Goal: Transaction & Acquisition: Purchase product/service

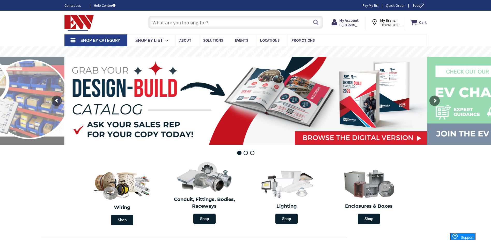
click at [190, 21] on input "text" at bounding box center [235, 22] width 175 height 13
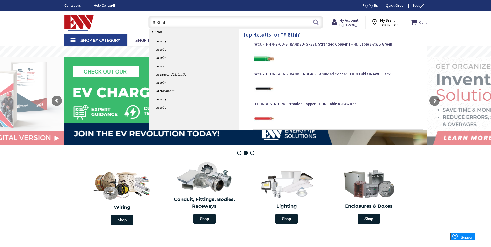
type input "# 8thhn"
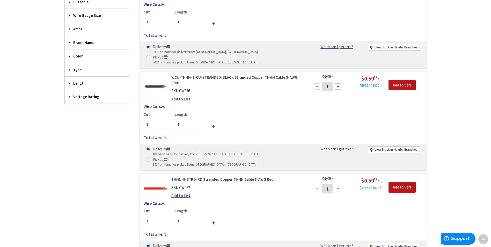
scroll to position [156, 0]
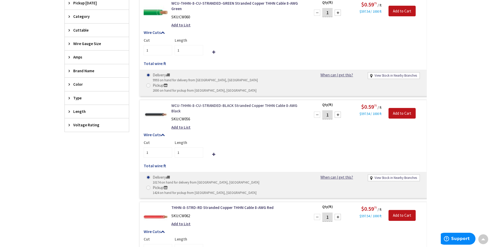
click at [229, 103] on link "WCU-THHN-8-CU-STRANDED-BLACK Stranded Copper THHN Cable 8-AWG Black" at bounding box center [237, 108] width 132 height 11
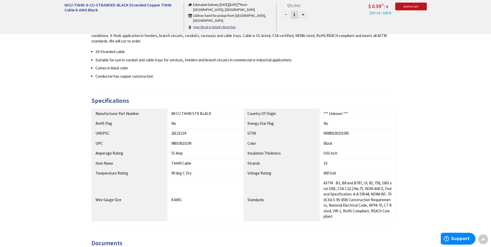
scroll to position [276, 0]
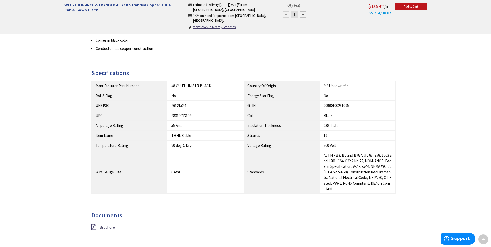
click at [109, 225] on span "Brochure" at bounding box center [107, 227] width 15 height 5
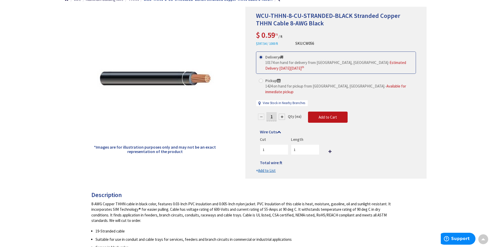
scroll to position [17, 0]
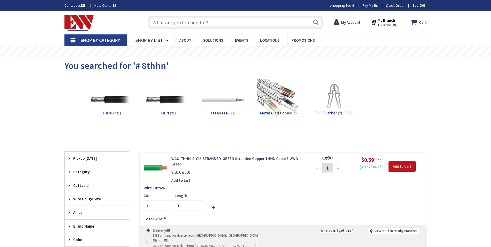
click at [80, 166] on div "Category" at bounding box center [97, 171] width 64 height 13
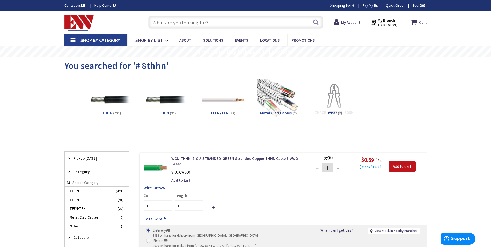
click at [80, 161] on span "Pickup [DATE]" at bounding box center [94, 157] width 42 height 5
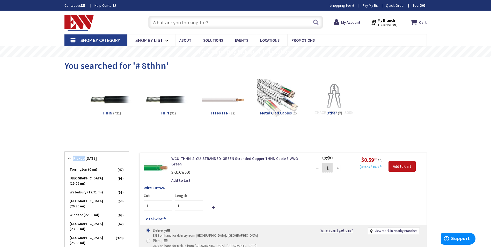
click at [80, 161] on span "Pickup [DATE]" at bounding box center [94, 157] width 42 height 5
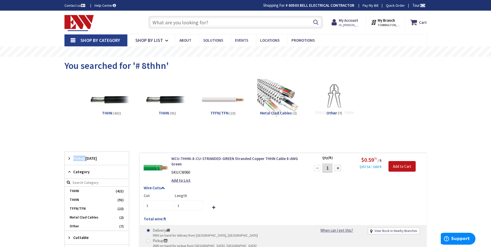
drag, startPoint x: 80, startPoint y: 161, endPoint x: 73, endPoint y: 157, distance: 7.8
click at [73, 157] on span "Pickup [DATE]" at bounding box center [94, 157] width 42 height 5
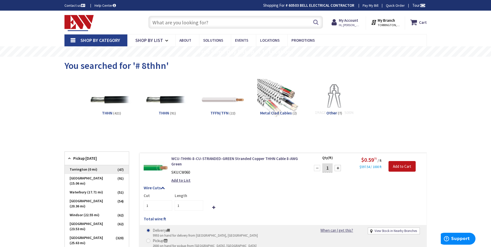
click at [77, 170] on span "Torrington (0 mi)" at bounding box center [97, 169] width 64 height 9
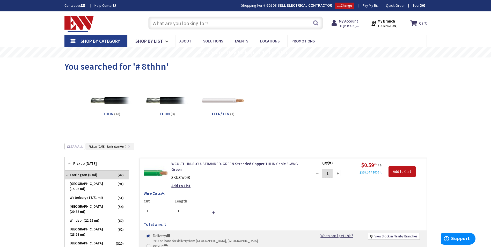
click at [185, 26] on input "text" at bounding box center [235, 23] width 175 height 13
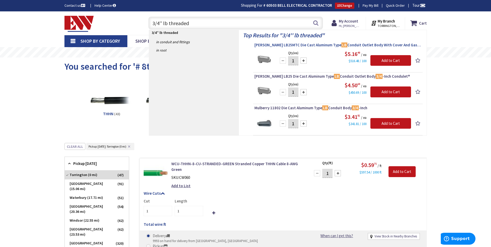
type input "3/4'' lb threaded"
click at [288, 47] on span "Crouse-Hinds LB25MTC Die Cast Aluminum Type LB Conduit Outlet Body With Cover A…" at bounding box center [337, 44] width 167 height 5
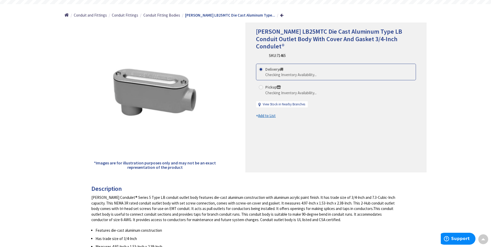
scroll to position [53, 0]
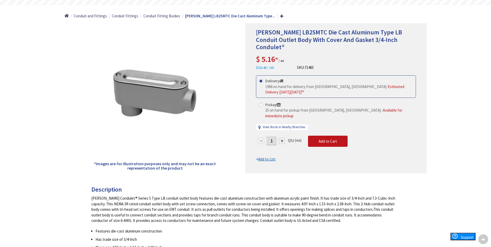
click at [281, 138] on div at bounding box center [282, 141] width 6 height 6
click at [281, 129] on div at bounding box center [335, 98] width 181 height 149
click at [281, 138] on div at bounding box center [282, 141] width 6 height 6
click at [281, 129] on form "This product is Discontinued Delivery 1966 on hand for delivery from Middletown…" at bounding box center [336, 118] width 160 height 86
click at [281, 138] on div at bounding box center [282, 141] width 6 height 6
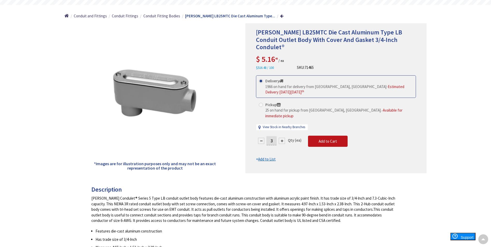
type input "4"
click at [334, 139] on span "Add to Cart" at bounding box center [327, 141] width 18 height 5
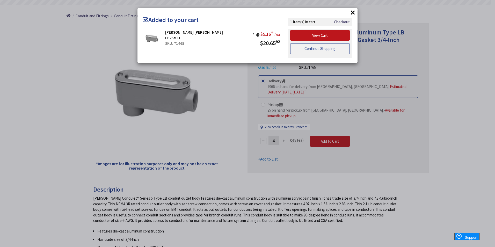
click at [309, 47] on link "Continue Shopping" at bounding box center [319, 48] width 59 height 11
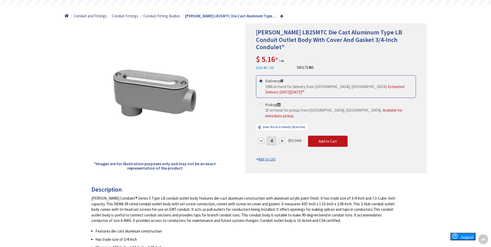
scroll to position [1, 0]
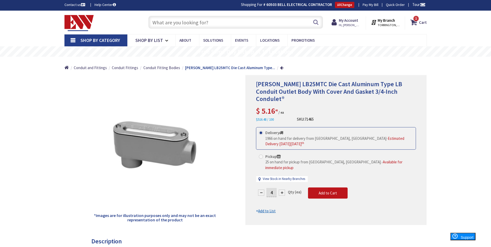
click at [197, 24] on input "text" at bounding box center [235, 22] width 175 height 13
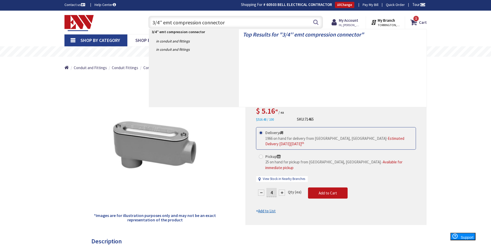
type input "3/4'' emt compression connectors"
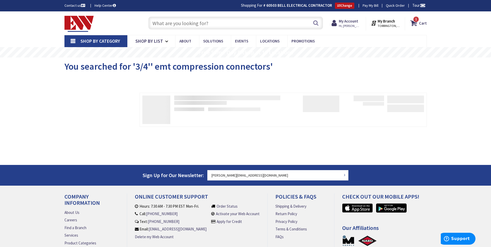
click at [101, 43] on span "Shop By Category" at bounding box center [100, 41] width 40 height 6
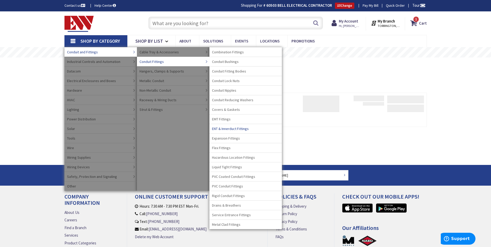
click at [221, 120] on span "EMT Fittings" at bounding box center [221, 118] width 19 height 5
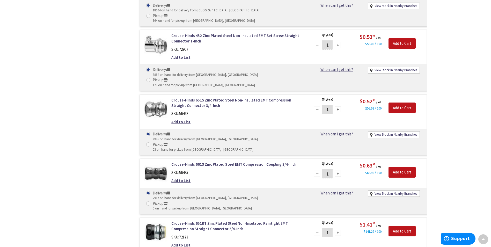
scroll to position [415, 0]
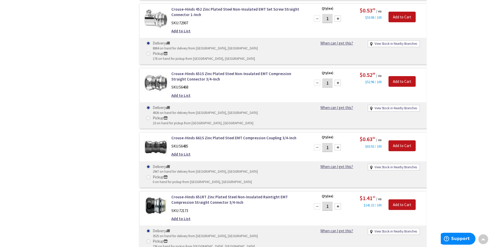
click at [330, 201] on input "1" at bounding box center [327, 205] width 10 height 9
type input "12"
click at [150, 239] on span at bounding box center [148, 241] width 4 height 4
click at [151, 239] on input "Pickup 236 on hand for pickup from Torrington, CT" at bounding box center [148, 240] width 3 height 3
radio input "true"
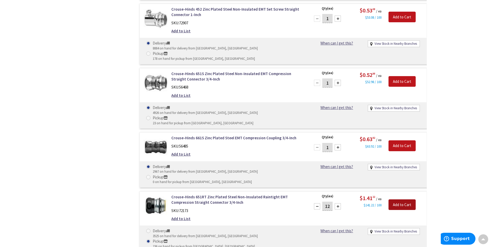
click at [399, 199] on input "Add to Cart" at bounding box center [401, 204] width 27 height 11
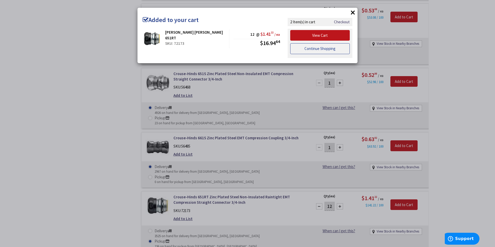
click at [306, 51] on link "Continue Shopping" at bounding box center [319, 48] width 59 height 11
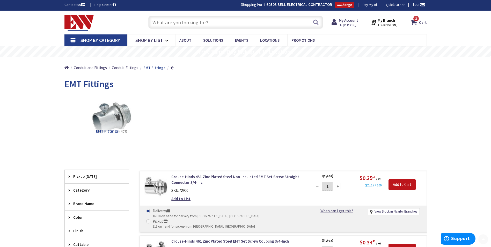
scroll to position [0, 0]
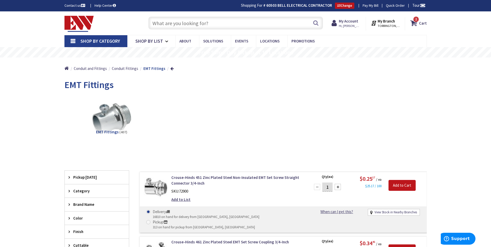
click at [91, 41] on span "Shop By Category" at bounding box center [100, 41] width 40 height 6
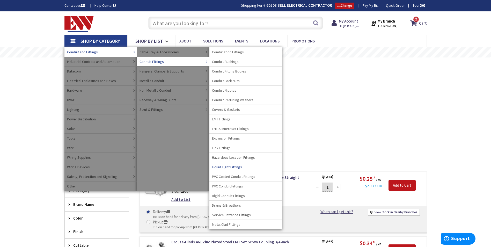
click at [236, 168] on span "Liquid Tight Fittings" at bounding box center [227, 166] width 30 height 5
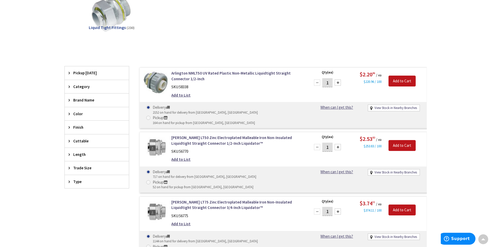
click at [82, 170] on span "Trade Size" at bounding box center [94, 167] width 42 height 5
click at [80, 197] on span "3/4 Inch" at bounding box center [97, 195] width 64 height 9
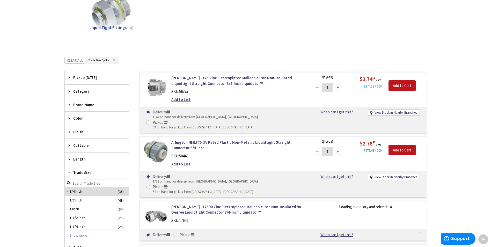
scroll to position [104, 0]
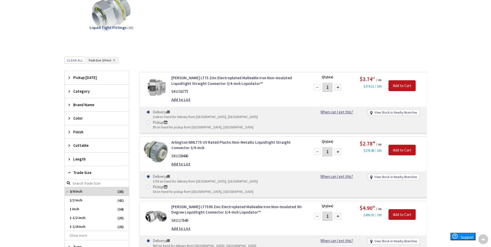
click at [330, 87] on input "1" at bounding box center [327, 87] width 10 height 9
type input "8"
click at [151, 121] on input "Pickup 99 on hand for pickup from Torrington, CT" at bounding box center [148, 122] width 3 height 3
radio input "true"
click at [397, 86] on input "Add to Cart" at bounding box center [401, 85] width 27 height 11
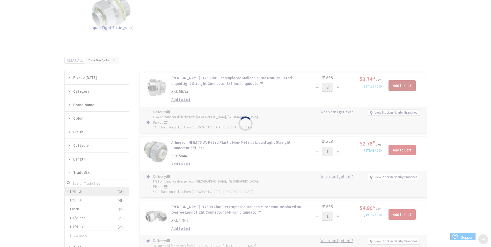
scroll to position [156, 0]
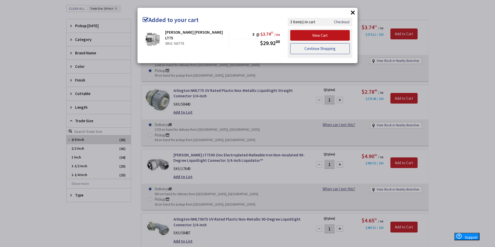
click at [331, 49] on link "Continue Shopping" at bounding box center [319, 48] width 59 height 11
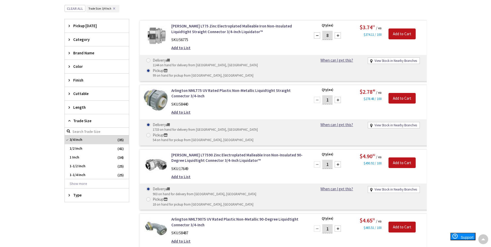
click at [328, 160] on input "1" at bounding box center [327, 164] width 10 height 9
type input "4"
click at [224, 196] on label "Pickup 18 on hand for pickup from Torrington, CT" at bounding box center [199, 201] width 107 height 10
click at [151, 197] on input "Pickup 18 on hand for pickup from Torrington, CT" at bounding box center [148, 198] width 3 height 3
radio input "true"
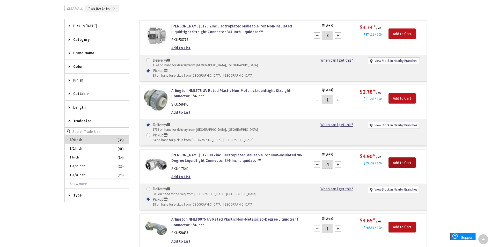
click at [398, 157] on input "Add to Cart" at bounding box center [401, 162] width 27 height 11
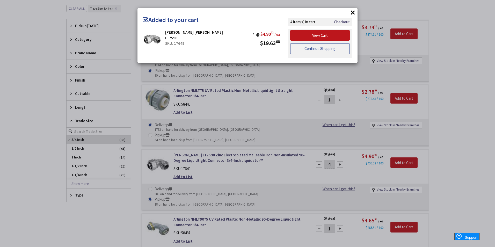
click at [335, 49] on link "Continue Shopping" at bounding box center [319, 48] width 59 height 11
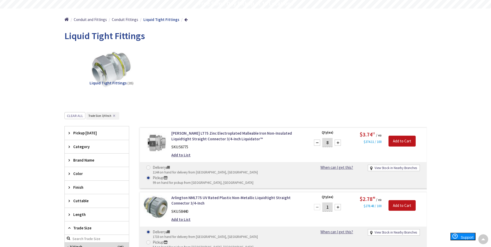
scroll to position [1, 0]
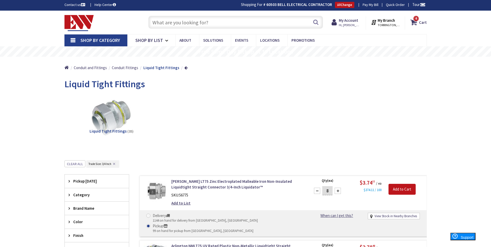
click at [101, 41] on span "Shop By Category" at bounding box center [100, 40] width 40 height 6
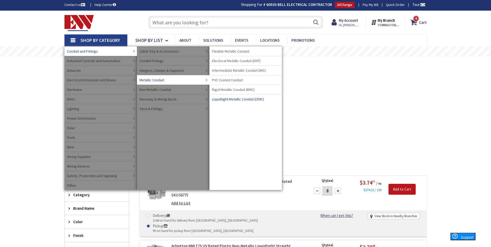
click at [220, 99] on span "Liquidtight Metallic Conduit (LTMC)" at bounding box center [238, 98] width 52 height 5
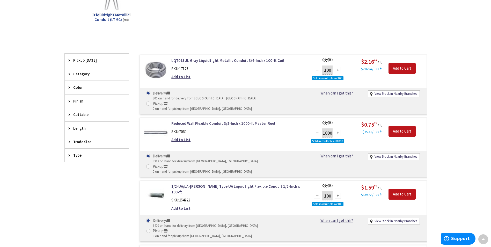
scroll to position [104, 0]
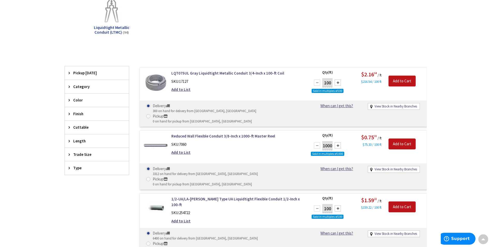
click at [98, 159] on div "Trade Size" at bounding box center [97, 154] width 64 height 13
click at [82, 184] on span "3/4 Inch" at bounding box center [97, 182] width 64 height 9
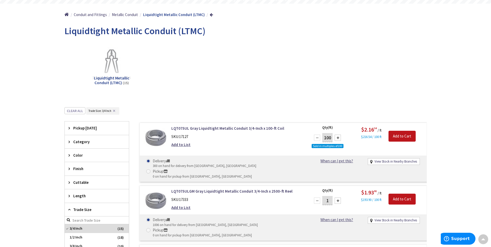
scroll to position [53, 0]
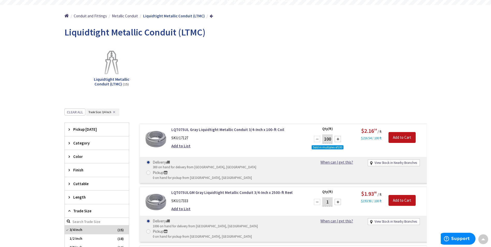
click at [95, 129] on span "Pickup [DATE]" at bounding box center [94, 128] width 42 height 5
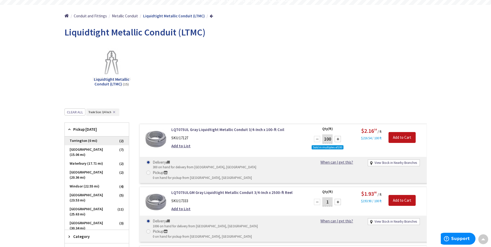
click at [92, 141] on span "Torrington (0 mi)" at bounding box center [97, 140] width 64 height 9
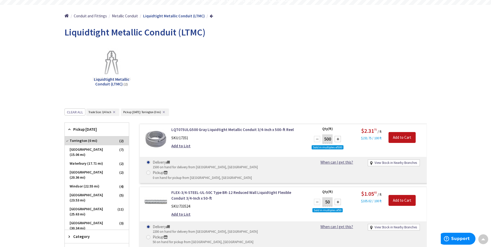
scroll to position [104, 0]
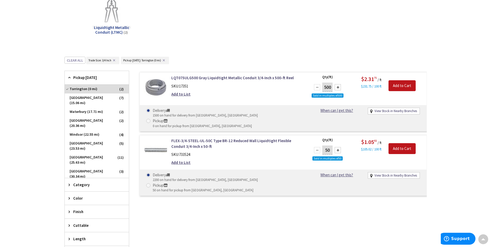
drag, startPoint x: 221, startPoint y: 163, endPoint x: 227, endPoint y: 165, distance: 6.1
click at [222, 182] on label "Pickup 50 on hand for pickup from Torrington, CT" at bounding box center [199, 187] width 107 height 10
click at [150, 183] on span at bounding box center [148, 185] width 4 height 4
click at [151, 183] on input "Pickup 50 on hand for pickup from Torrington, CT" at bounding box center [148, 184] width 3 height 3
radio input "true"
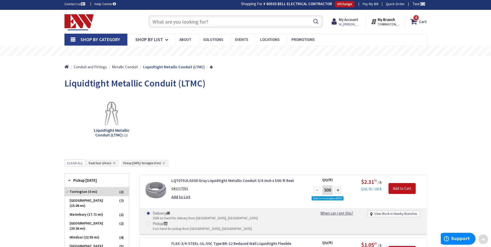
scroll to position [0, 0]
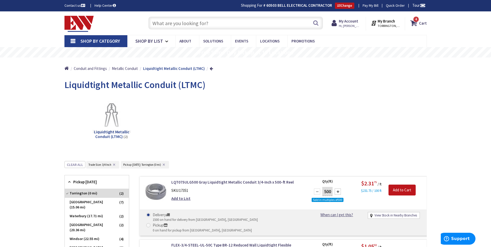
click at [241, 20] on input "text" at bounding box center [235, 23] width 175 height 13
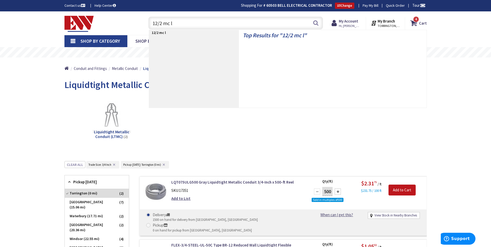
type input "12/2 mc"
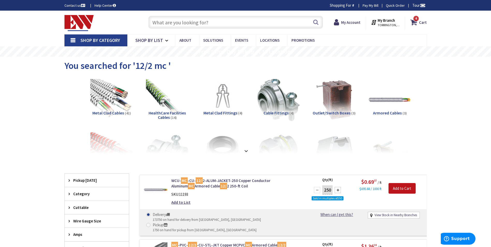
click at [89, 40] on span "Shop By Category" at bounding box center [100, 40] width 40 height 6
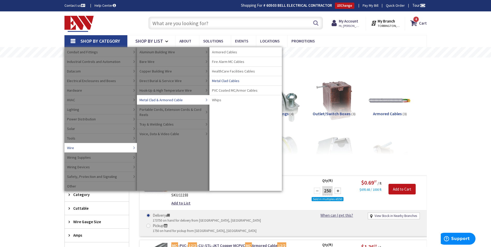
click at [227, 81] on span "Metal Clad Cables" at bounding box center [225, 80] width 27 height 5
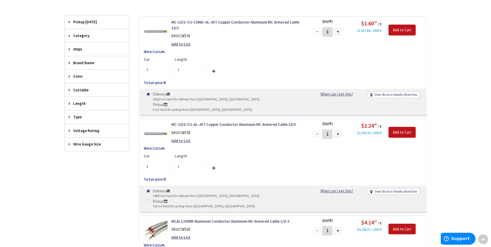
scroll to position [103, 0]
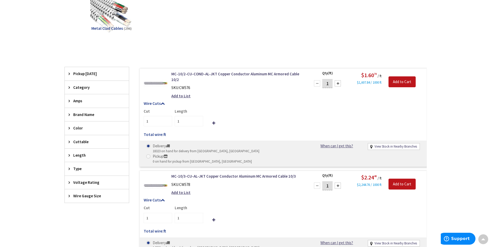
click at [80, 200] on div "Wire Gauge Size" at bounding box center [97, 195] width 64 height 13
click at [77, 214] on span "12 AWG" at bounding box center [97, 215] width 64 height 9
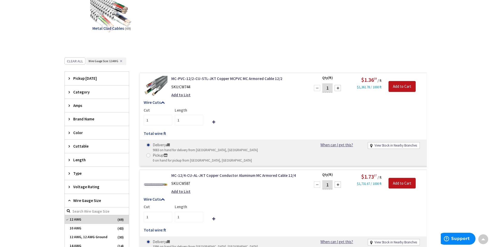
click at [87, 79] on span "Pickup [DATE]" at bounding box center [94, 78] width 42 height 5
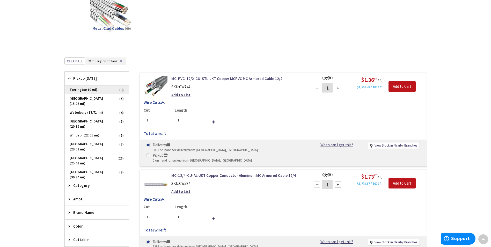
click at [91, 90] on span "Torrington (0 mi)" at bounding box center [97, 89] width 64 height 9
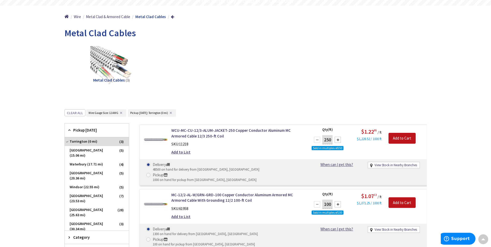
scroll to position [0, 0]
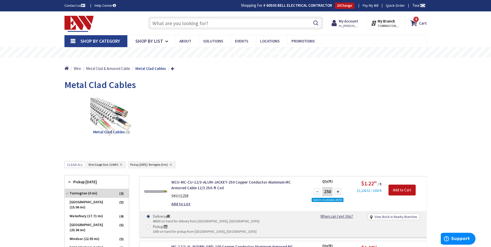
click at [99, 41] on span "Shop By Category" at bounding box center [100, 41] width 40 height 6
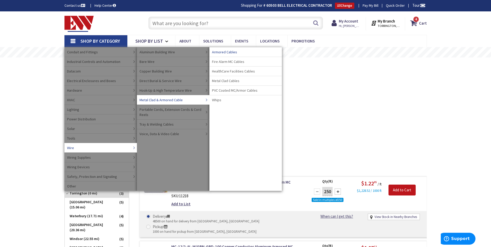
click at [227, 53] on span "Armored Cables" at bounding box center [224, 51] width 25 height 5
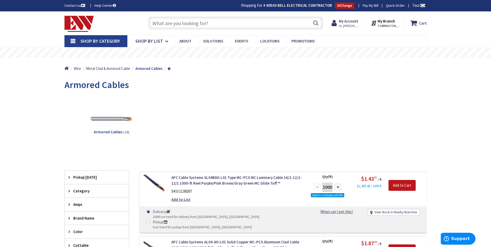
click at [188, 20] on input "text" at bounding box center [235, 23] width 175 height 13
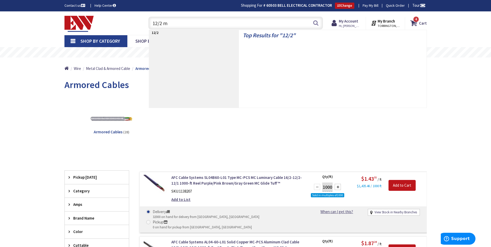
type input "12/2 mc"
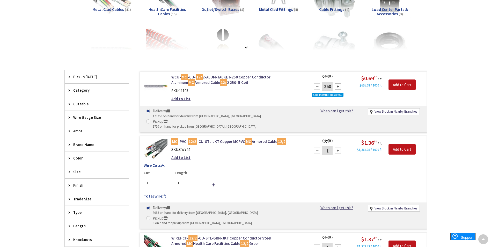
scroll to position [104, 0]
click at [150, 119] on span at bounding box center [148, 121] width 4 height 4
click at [151, 120] on input "Pickup 1750 on hand for pickup from Torrington, CT" at bounding box center [148, 121] width 3 height 3
radio input "true"
click at [400, 86] on input "Add to Cart" at bounding box center [401, 84] width 27 height 11
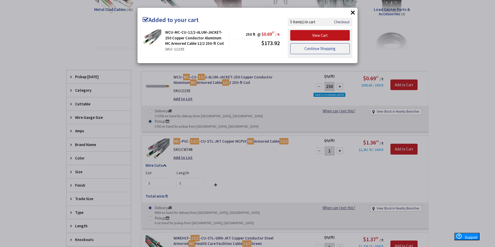
click at [318, 47] on link "Continue Shopping" at bounding box center [319, 48] width 59 height 11
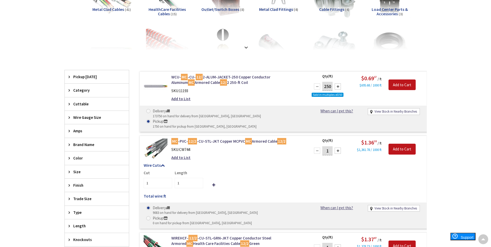
scroll to position [0, 0]
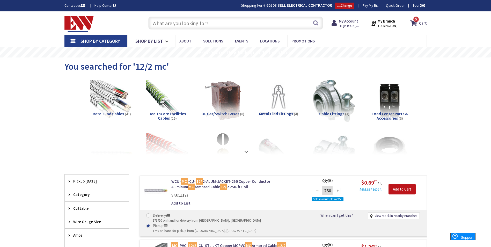
click at [202, 23] on input "text" at bounding box center [235, 23] width 175 height 13
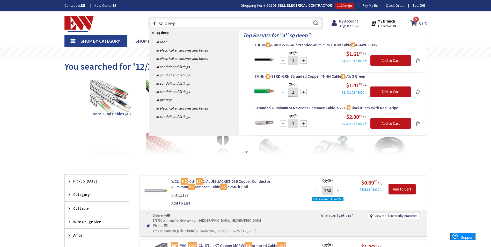
type input "4'' sq deep"
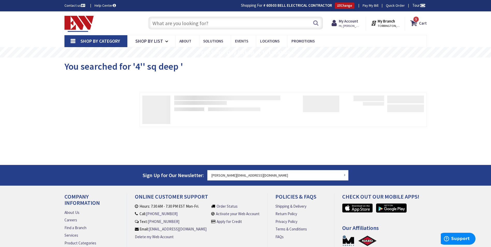
click at [93, 46] on link "Shop By Category" at bounding box center [95, 41] width 63 height 12
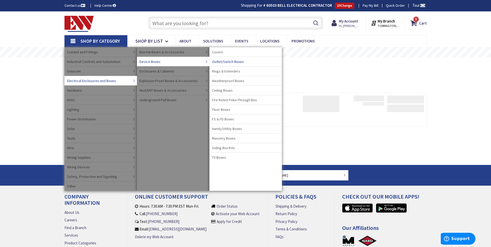
click at [225, 63] on span "Outlet/Switch Boxes" at bounding box center [228, 61] width 32 height 5
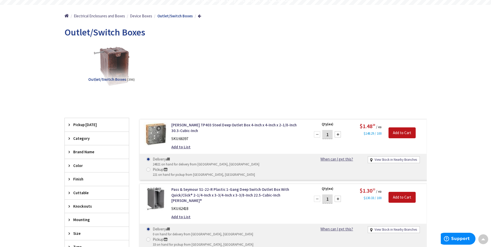
click at [150, 167] on span at bounding box center [148, 169] width 4 height 4
click at [151, 168] on input "Pickup 221 on hand for pickup from Torrington, CT" at bounding box center [148, 169] width 3 height 3
radio input "true"
click at [331, 136] on input "1" at bounding box center [327, 134] width 10 height 9
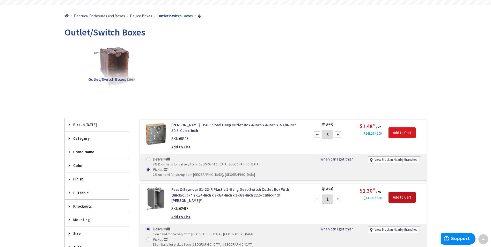
type input "8"
click at [402, 135] on input "Add to Cart" at bounding box center [401, 132] width 27 height 11
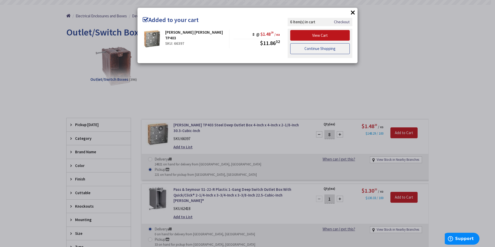
click at [326, 51] on link "Continue Shopping" at bounding box center [319, 48] width 59 height 11
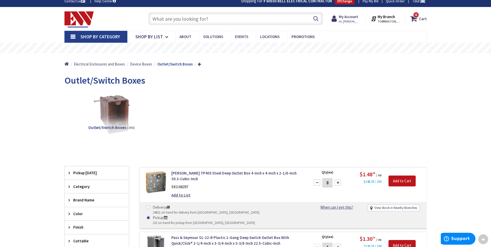
scroll to position [0, 0]
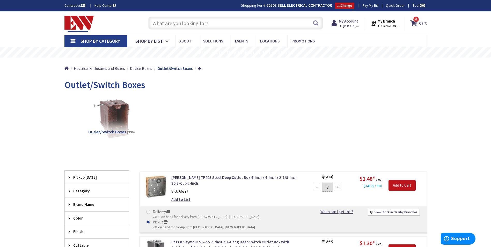
click at [107, 39] on span "Shop By Category" at bounding box center [100, 41] width 40 height 6
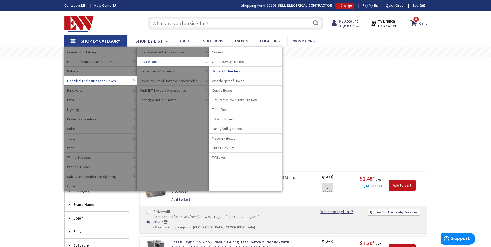
click at [216, 52] on span "Covers" at bounding box center [217, 51] width 11 height 5
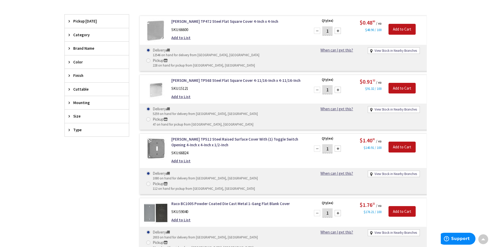
scroll to position [156, 0]
click at [150, 182] on span at bounding box center [148, 184] width 4 height 4
click at [151, 182] on input "Pickup 112 on hand for pickup from Torrington, CT" at bounding box center [148, 183] width 3 height 3
radio input "true"
click at [329, 144] on input "1" at bounding box center [327, 148] width 10 height 9
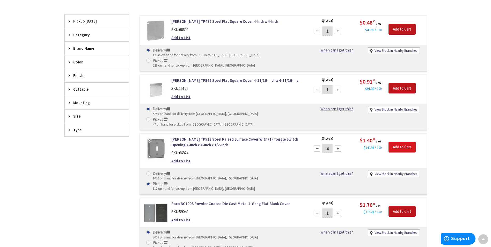
type input "4"
click at [412, 141] on input "Add to Cart" at bounding box center [401, 146] width 27 height 11
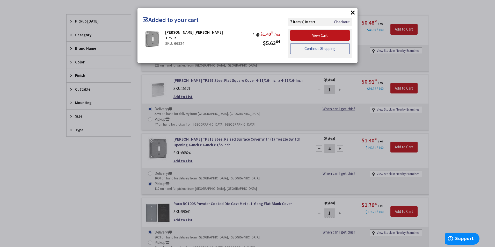
click at [309, 49] on link "Continue Shopping" at bounding box center [319, 48] width 59 height 11
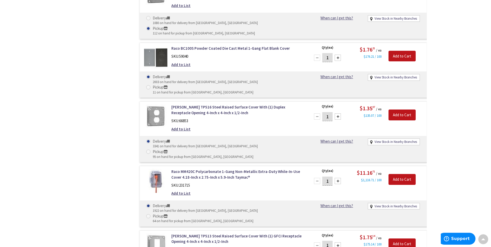
scroll to position [363, 0]
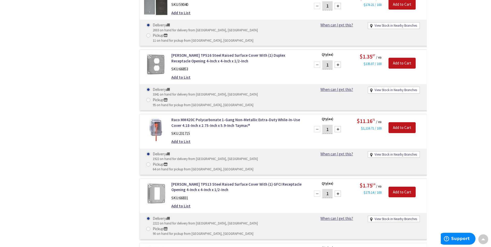
click at [150, 227] on span at bounding box center [148, 229] width 4 height 4
click at [151, 227] on input "Pickup 90 on hand for pickup from Torrington, CT" at bounding box center [148, 228] width 3 height 3
radio input "true"
drag, startPoint x: 327, startPoint y: 130, endPoint x: 330, endPoint y: 131, distance: 3.1
click at [327, 189] on input "1" at bounding box center [327, 193] width 10 height 9
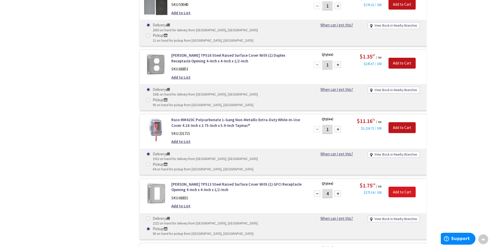
type input "4"
click at [398, 186] on input "Add to Cart" at bounding box center [401, 191] width 27 height 11
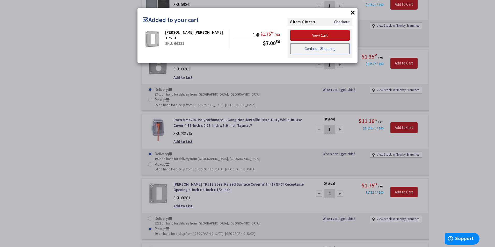
click at [311, 47] on link "Continue Shopping" at bounding box center [319, 48] width 59 height 11
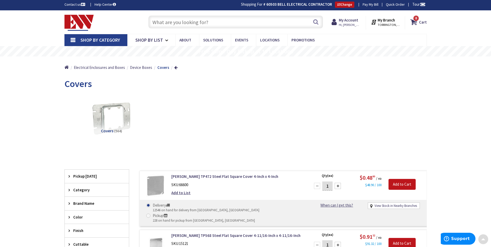
scroll to position [1, 0]
click at [182, 20] on input "text" at bounding box center [235, 22] width 175 height 13
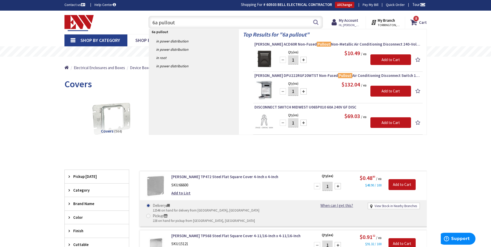
click at [154, 23] on input "6a pullout" at bounding box center [235, 22] width 175 height 13
type input "60a pullout"
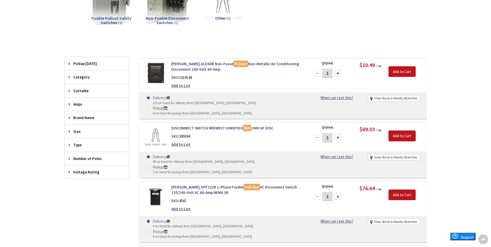
scroll to position [1, 0]
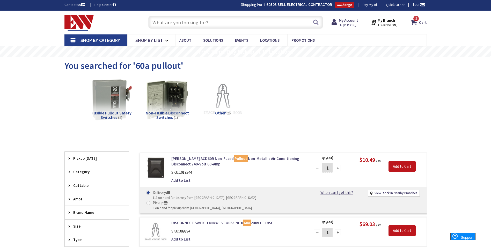
click at [92, 42] on span "Shop By Category" at bounding box center [100, 40] width 40 height 6
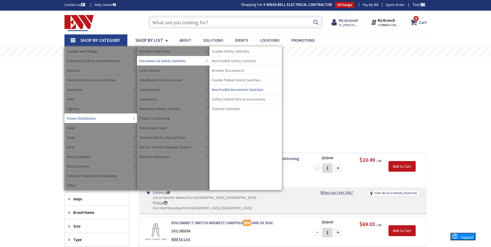
click at [241, 89] on span "Non-Fusible Disconnect Switches" at bounding box center [237, 89] width 51 height 5
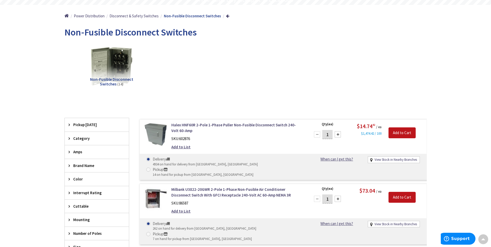
click at [150, 167] on span at bounding box center [148, 169] width 4 height 4
click at [151, 168] on input "Pickup 14 on hand for pickup from [GEOGRAPHIC_DATA], [GEOGRAPHIC_DATA]" at bounding box center [148, 169] width 3 height 3
radio input "true"
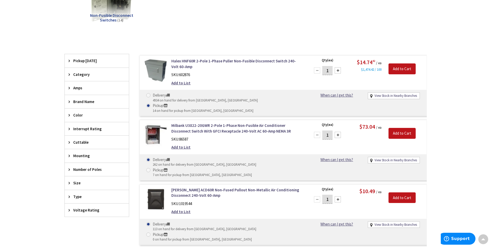
scroll to position [53, 0]
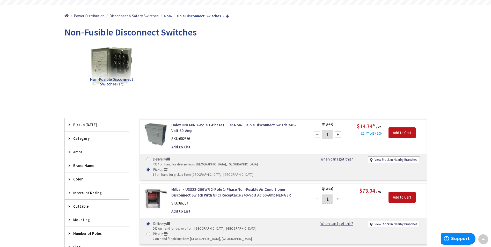
click at [329, 134] on input "1" at bounding box center [327, 134] width 10 height 9
type input "4"
click at [397, 137] on input "Add to Cart" at bounding box center [401, 132] width 27 height 11
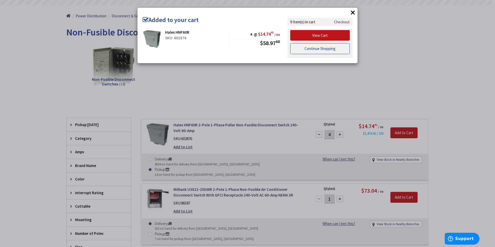
click at [319, 49] on link "Continue Shopping" at bounding box center [319, 48] width 59 height 11
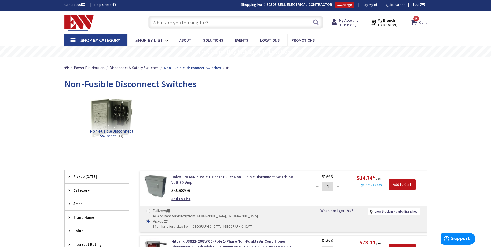
scroll to position [0, 0]
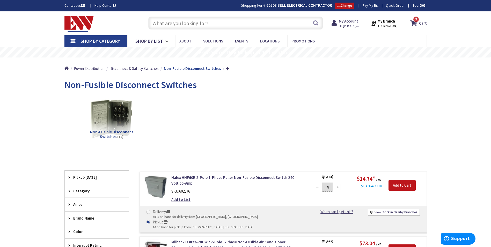
click at [183, 19] on input "text" at bounding box center [235, 23] width 175 height 13
click at [99, 45] on link "Shop By Category" at bounding box center [95, 41] width 63 height 12
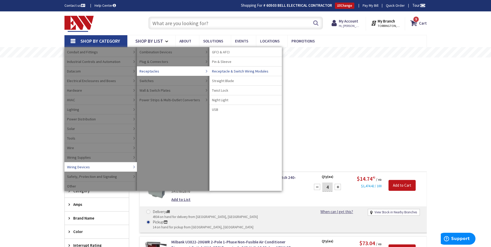
click at [226, 51] on span "GFCI & AFCI" at bounding box center [221, 51] width 18 height 5
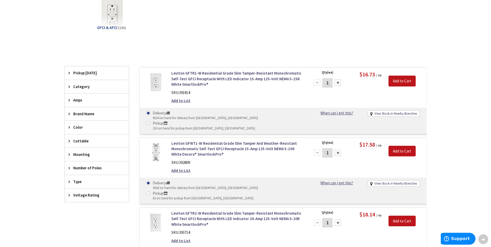
scroll to position [156, 0]
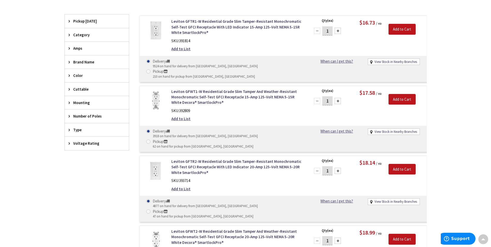
click at [151, 210] on input "Pickup 47 on hand for pickup from Torrington, CT" at bounding box center [148, 211] width 3 height 3
radio input "true"
click at [330, 166] on input "1" at bounding box center [327, 170] width 10 height 9
type input "4"
click at [400, 164] on input "Add to Cart" at bounding box center [401, 169] width 27 height 11
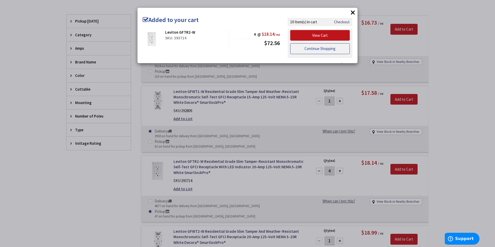
click at [326, 49] on link "Continue Shopping" at bounding box center [319, 48] width 59 height 11
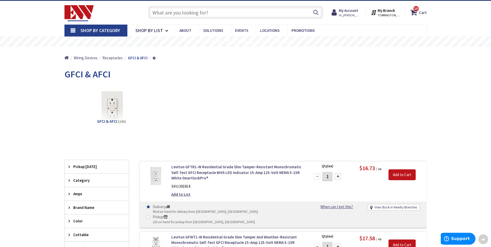
scroll to position [1, 0]
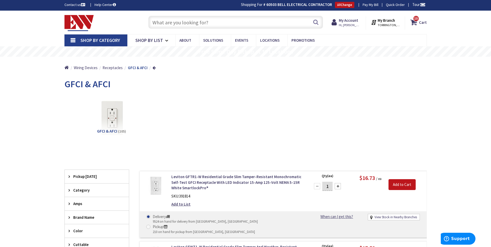
click at [86, 43] on span "Shop By Category" at bounding box center [100, 40] width 40 height 6
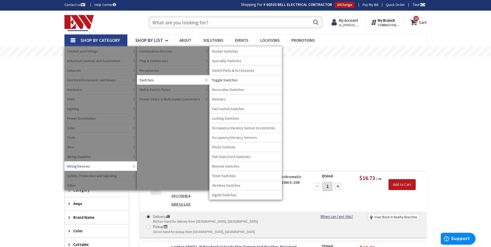
click at [226, 81] on span "Toggle Switches" at bounding box center [225, 79] width 26 height 5
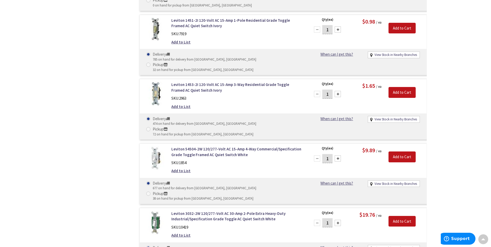
scroll to position [466, 0]
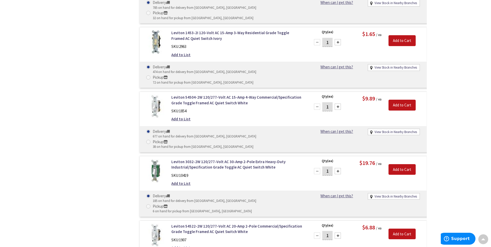
radio input "true"
click at [328, 231] on input "1" at bounding box center [327, 235] width 10 height 9
type input "4"
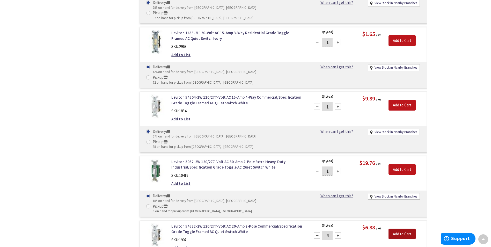
click at [414, 228] on input "Add to Cart" at bounding box center [401, 233] width 27 height 11
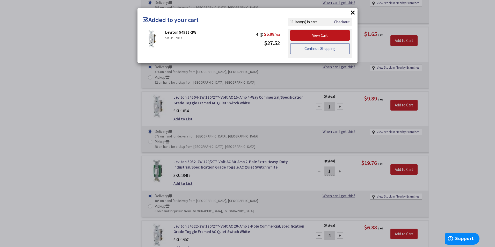
click at [311, 48] on link "Continue Shopping" at bounding box center [319, 48] width 59 height 11
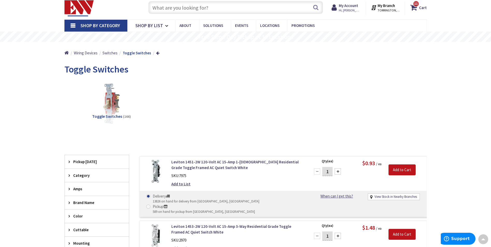
scroll to position [0, 0]
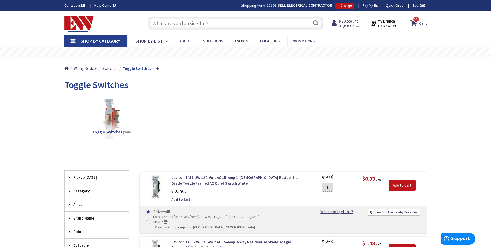
click at [82, 43] on span "Shop By Category" at bounding box center [100, 41] width 40 height 6
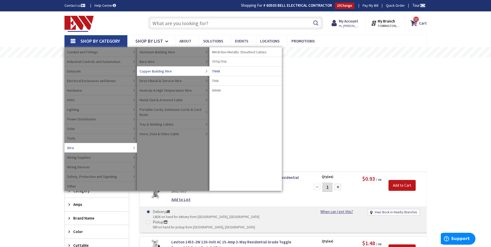
click at [219, 71] on span "THHN" at bounding box center [216, 71] width 8 height 5
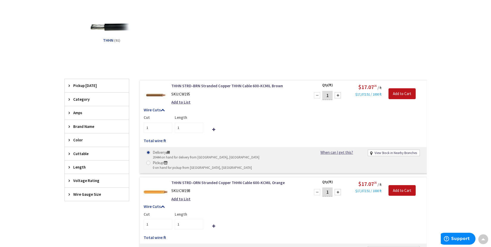
scroll to position [103, 0]
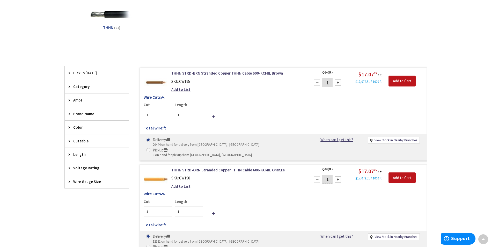
click at [79, 178] on div "Wire Gauge Size" at bounding box center [97, 181] width 64 height 13
click at [77, 200] on span "12 AWG" at bounding box center [97, 200] width 64 height 9
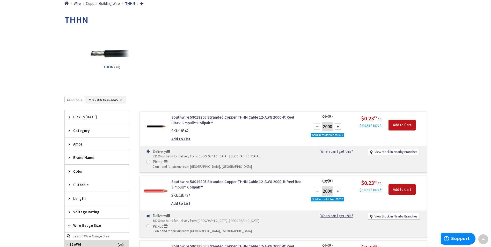
scroll to position [53, 0]
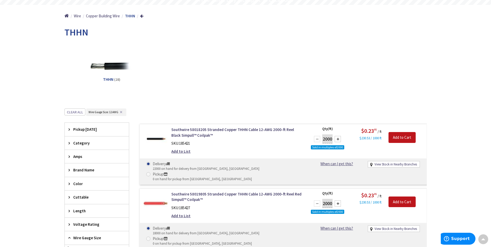
click at [87, 130] on span "Pickup [DATE]" at bounding box center [94, 128] width 42 height 5
click at [81, 128] on span "Pickup [DATE]" at bounding box center [94, 128] width 42 height 5
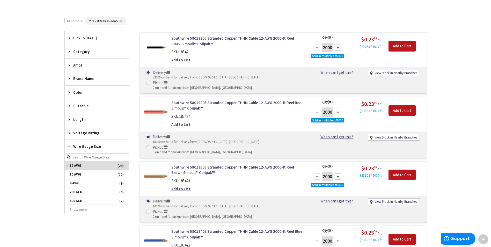
scroll to position [156, 0]
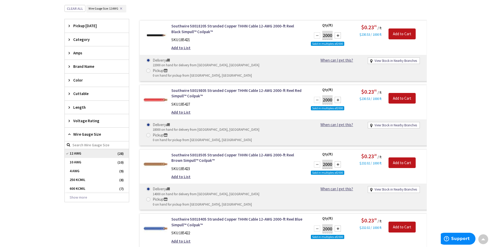
click at [78, 153] on span "12 AWG" at bounding box center [97, 153] width 64 height 9
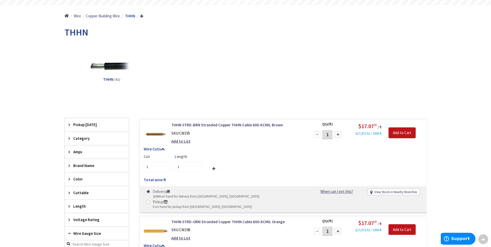
scroll to position [1, 0]
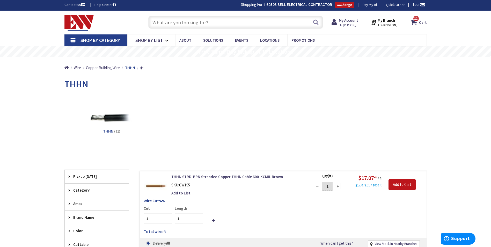
click at [102, 40] on span "Shop By Category" at bounding box center [100, 40] width 40 height 6
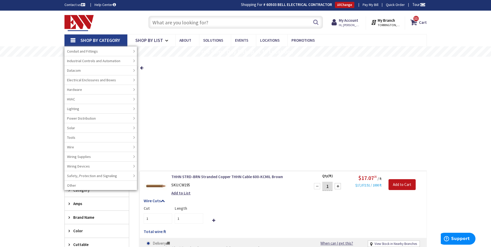
click at [168, 25] on input "text" at bounding box center [235, 22] width 175 height 13
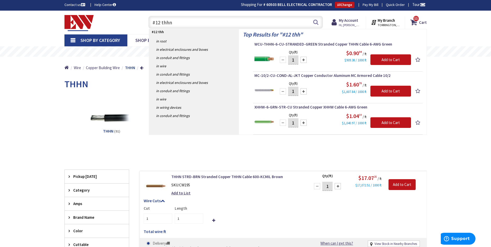
type input "#12 thhn"
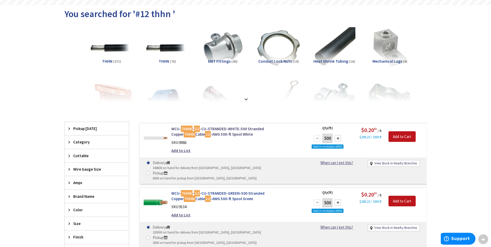
scroll to position [53, 0]
click at [150, 171] on span at bounding box center [148, 173] width 4 height 4
click at [151, 171] on input "Pickup 6000 on hand for pickup from Torrington, CT" at bounding box center [148, 172] width 3 height 3
radio input "true"
click at [392, 136] on input "Add to Cart" at bounding box center [401, 136] width 27 height 11
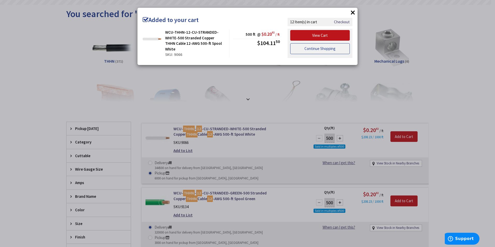
click at [315, 46] on link "Continue Shopping" at bounding box center [319, 48] width 59 height 11
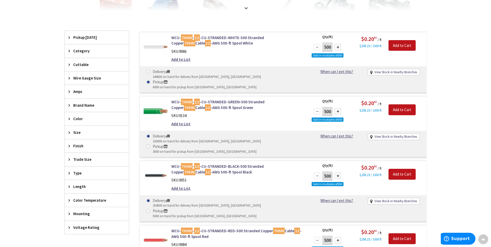
scroll to position [156, 0]
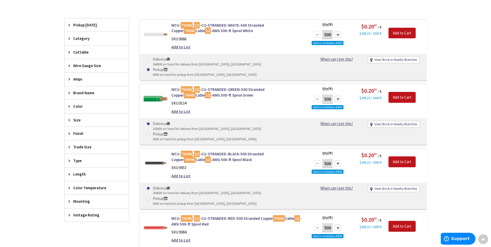
click at [150, 196] on span at bounding box center [148, 198] width 4 height 4
click at [151, 197] on input "Pickup 5000 on hand for pickup from Torrington, CT" at bounding box center [148, 198] width 3 height 3
radio input "true"
click at [393, 156] on input "Add to Cart" at bounding box center [401, 161] width 27 height 11
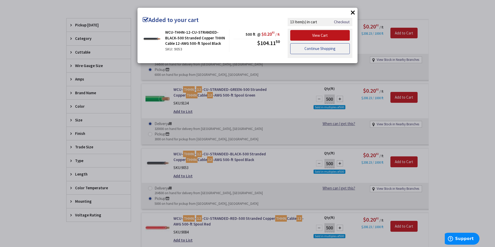
click at [307, 50] on link "Continue Shopping" at bounding box center [319, 48] width 59 height 11
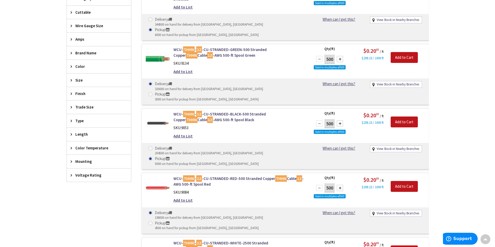
scroll to position [208, 0]
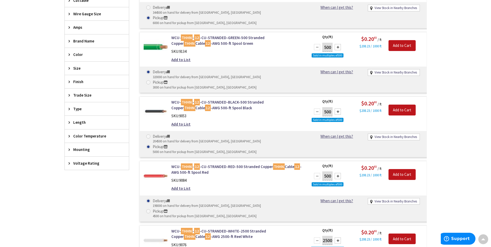
drag, startPoint x: 227, startPoint y: 171, endPoint x: 229, endPoint y: 169, distance: 2.7
click at [150, 209] on span at bounding box center [148, 211] width 4 height 4
click at [151, 209] on input "Pickup 4500 on hand for pickup from Torrington, CT" at bounding box center [148, 210] width 3 height 3
radio input "true"
click at [391, 169] on input "Add to Cart" at bounding box center [401, 174] width 27 height 11
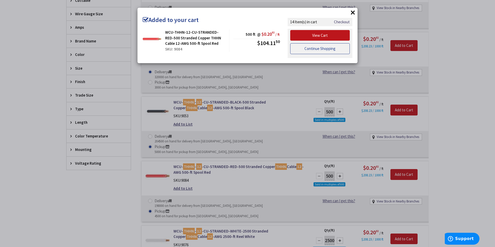
click at [307, 48] on link "Continue Shopping" at bounding box center [319, 48] width 59 height 11
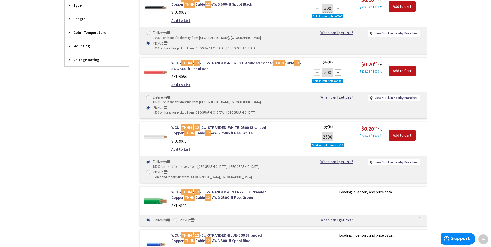
scroll to position [363, 0]
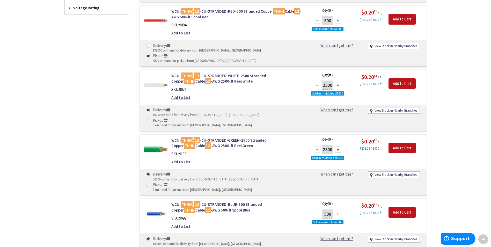
click at [150, 247] on span at bounding box center [148, 249] width 4 height 4
click at [151, 247] on input "Pickup 2000 on hand for pickup from Torrington, CT" at bounding box center [148, 248] width 3 height 3
radio input "true"
click at [392, 207] on input "Add to Cart" at bounding box center [401, 212] width 27 height 11
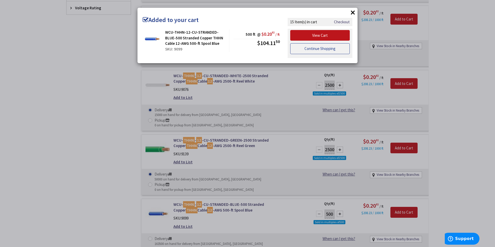
click at [300, 50] on link "Continue Shopping" at bounding box center [319, 48] width 59 height 11
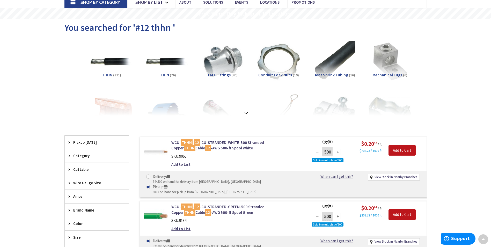
scroll to position [0, 0]
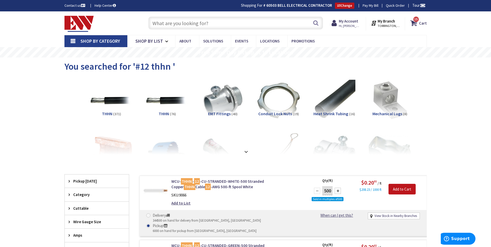
click at [171, 18] on input "text" at bounding box center [235, 23] width 175 height 13
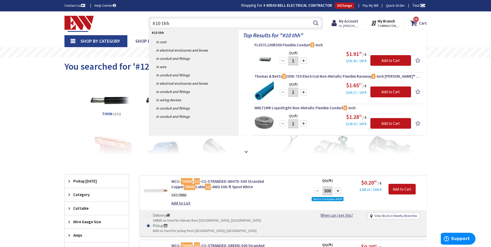
type input "#10 thhn"
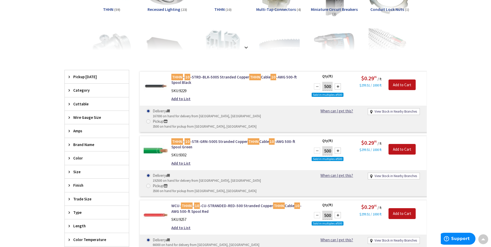
click at [150, 184] on span at bounding box center [148, 186] width 4 height 4
click at [151, 184] on input "Pickup 3500 on hand for pickup from [GEOGRAPHIC_DATA], [GEOGRAPHIC_DATA]" at bounding box center [148, 185] width 3 height 3
radio input "true"
click at [396, 144] on input "Add to Cart" at bounding box center [401, 149] width 27 height 11
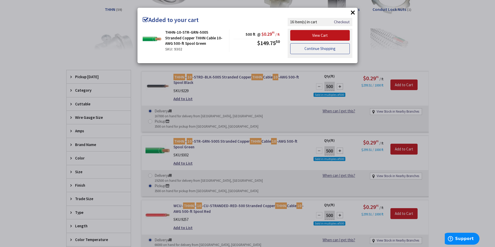
click at [307, 50] on link "Continue Shopping" at bounding box center [319, 48] width 59 height 11
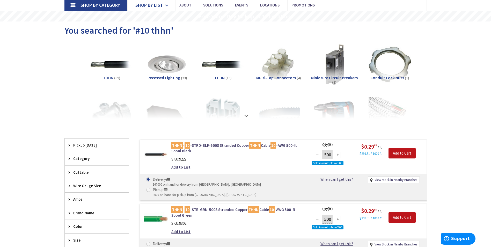
scroll to position [0, 0]
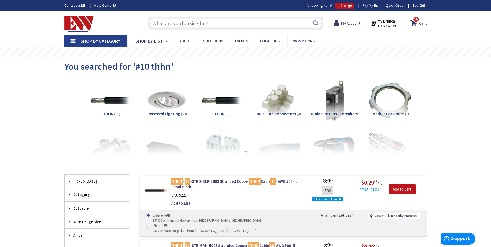
click at [173, 24] on input "text" at bounding box center [235, 23] width 175 height 13
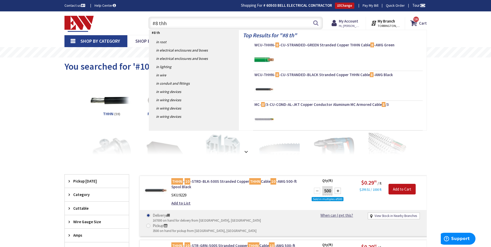
type input "#8 thhn"
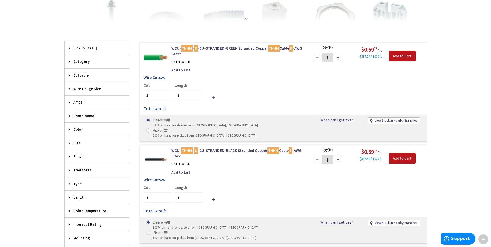
scroll to position [104, 0]
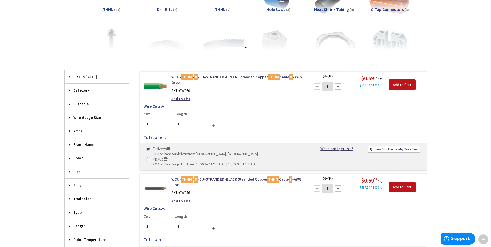
click at [84, 77] on span "Pickup Today" at bounding box center [94, 76] width 42 height 5
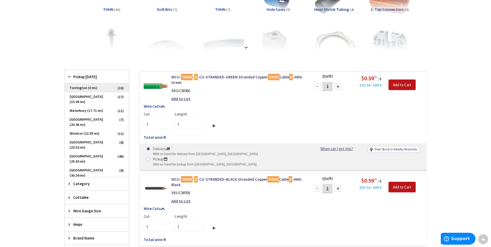
click at [91, 89] on span "Torrington (0 mi)" at bounding box center [97, 88] width 64 height 9
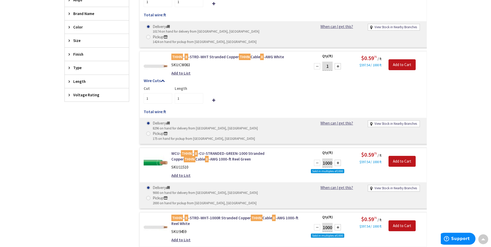
scroll to position [259, 0]
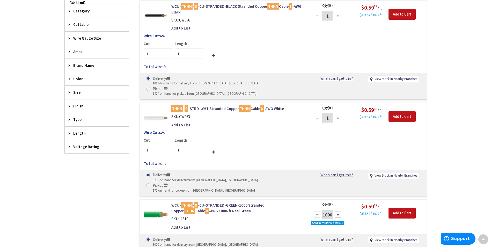
click at [186, 145] on input "1" at bounding box center [189, 150] width 28 height 10
type input "500"
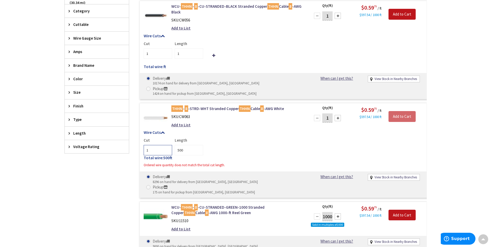
click at [162, 145] on input "1" at bounding box center [158, 150] width 28 height 10
type input "2"
click at [215, 137] on div "Cut 2 Length 500" at bounding box center [283, 146] width 279 height 18
click at [330, 113] on input "1" at bounding box center [327, 117] width 10 height 9
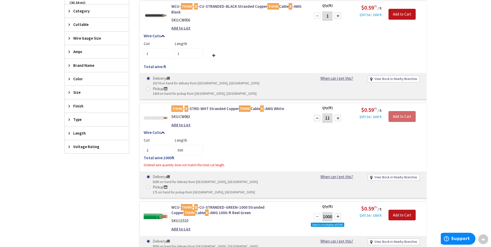
type input "1"
type input "1000"
click at [280, 137] on div "Cut 2 Length 1000" at bounding box center [283, 146] width 279 height 18
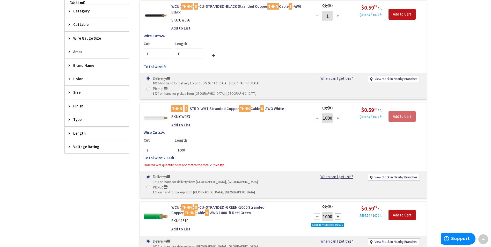
click at [331, 113] on input "1000" at bounding box center [327, 117] width 10 height 9
type input "1"
type input "500"
click at [318, 130] on h5 "Wire Cuts" at bounding box center [283, 132] width 279 height 5
type input "500"
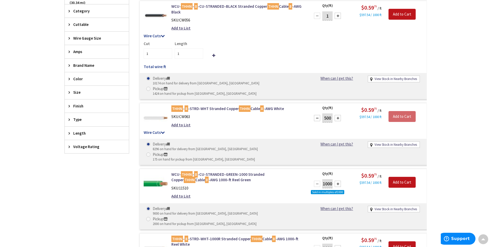
click at [152, 130] on h5 "Wire Cuts" at bounding box center [283, 132] width 279 height 5
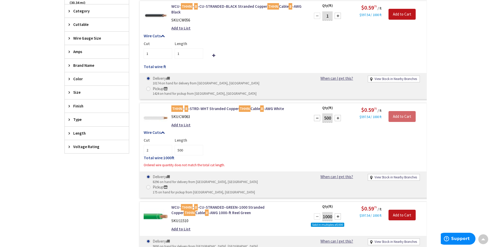
click at [236, 137] on div "Cut 2 Length 500" at bounding box center [283, 146] width 279 height 18
click at [150, 185] on span at bounding box center [148, 187] width 4 height 4
click at [151, 185] on input "Pickup 175 on hand for pickup from Torrington, CT" at bounding box center [148, 186] width 3 height 3
radio input "true"
drag, startPoint x: 192, startPoint y: 130, endPoint x: 177, endPoint y: 131, distance: 15.1
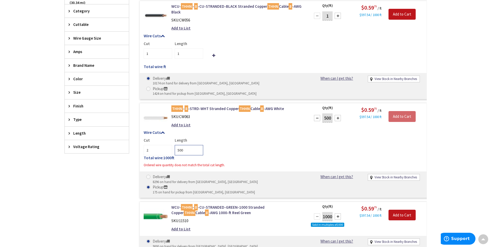
click at [177, 145] on input "500" at bounding box center [189, 150] width 28 height 10
drag, startPoint x: 157, startPoint y: 130, endPoint x: 134, endPoint y: 134, distance: 23.3
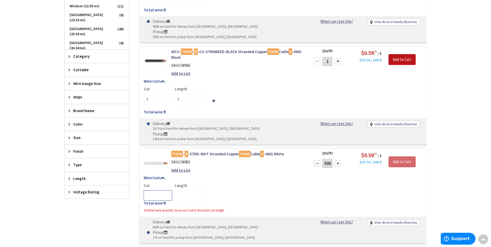
scroll to position [156, 0]
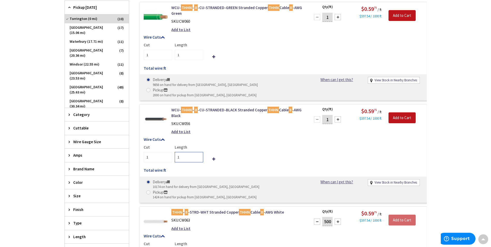
click at [183, 152] on input "1" at bounding box center [189, 157] width 28 height 10
type input "500"
click at [162, 152] on input "1" at bounding box center [158, 157] width 28 height 10
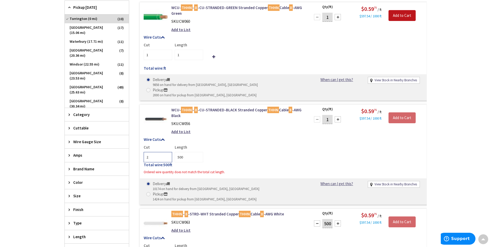
type input "2"
click at [248, 144] on div "Cut 2 Length 500" at bounding box center [283, 153] width 279 height 18
click at [326, 115] on input "1" at bounding box center [327, 119] width 10 height 9
click at [313, 124] on div "WCU- THHN - 8 -CU-STRANDED-BLACK Stranded Copper THHN Cable 8 -AWG Black SKU: C…" at bounding box center [282, 154] width 287 height 100
click at [326, 115] on input "500" at bounding box center [327, 119] width 10 height 9
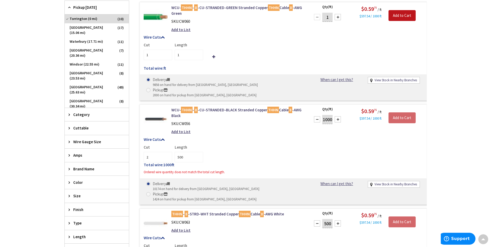
type input "1000"
click at [323, 124] on div "WCU- THHN - 8 -CU-STRANDED-BLACK Stranded Copper THHN Cable 8 -AWG Black SKU: C…" at bounding box center [282, 154] width 287 height 100
type input "1000"
click at [327, 115] on input "1000" at bounding box center [327, 119] width 10 height 9
type input "500"
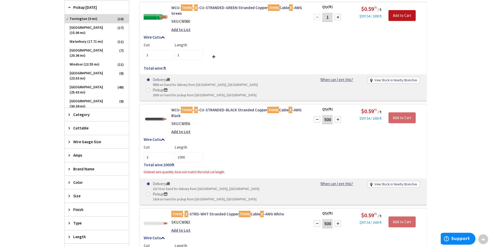
click at [337, 137] on h5 "Wire Cuts" at bounding box center [283, 139] width 279 height 5
type input "500"
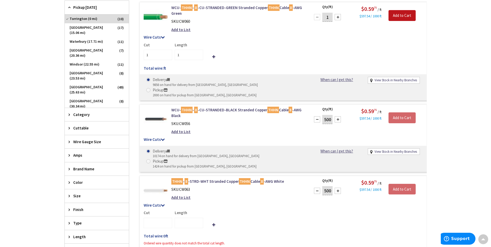
click at [156, 137] on h5 "Wire Cuts" at bounding box center [283, 139] width 279 height 5
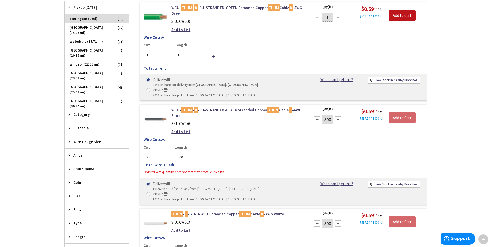
click at [150, 192] on span at bounding box center [148, 194] width 4 height 4
click at [151, 192] on input "Pickup 1424 on hand for pickup from Torrington, CT" at bounding box center [148, 193] width 3 height 3
radio input "true"
click at [151, 152] on input "2" at bounding box center [158, 157] width 28 height 10
type input "1"
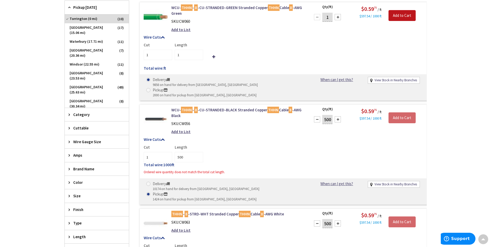
click at [222, 145] on div "Cut 1 Length 500" at bounding box center [283, 153] width 279 height 18
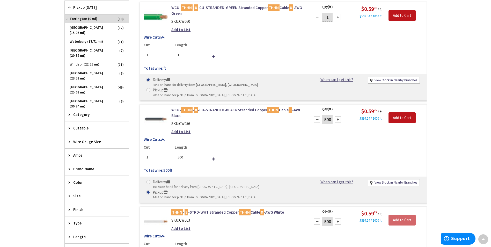
click at [213, 157] on icon at bounding box center [213, 159] width 3 height 4
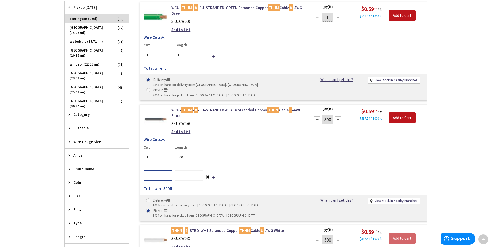
click at [160, 170] on input "number" at bounding box center [158, 175] width 28 height 10
type input "1"
click at [180, 170] on input "number" at bounding box center [189, 175] width 28 height 10
type input "500"
click at [220, 149] on div "Cut 1 Length 500" at bounding box center [283, 153] width 279 height 18
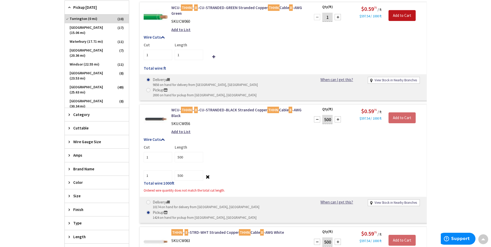
click at [328, 115] on input "500" at bounding box center [327, 119] width 10 height 9
type input "1000"
click at [306, 137] on h5 "Wire Cuts" at bounding box center [283, 139] width 279 height 5
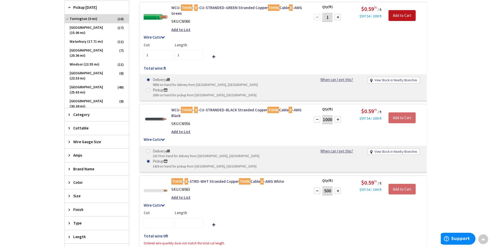
click at [147, 137] on h5 "Wire Cuts" at bounding box center [283, 139] width 279 height 5
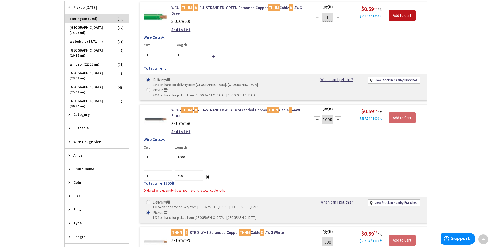
drag, startPoint x: 180, startPoint y: 145, endPoint x: 187, endPoint y: 146, distance: 7.6
click at [180, 152] on input "1000" at bounding box center [189, 157] width 28 height 10
type input "500"
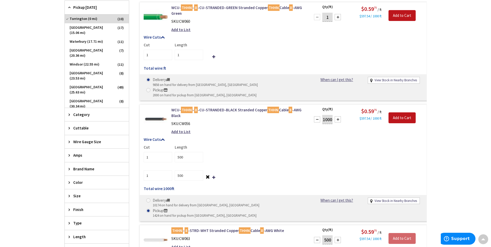
click at [226, 145] on div "Cut 1 Length 500" at bounding box center [283, 153] width 279 height 18
click at [395, 112] on input "Add to Cart" at bounding box center [401, 117] width 27 height 11
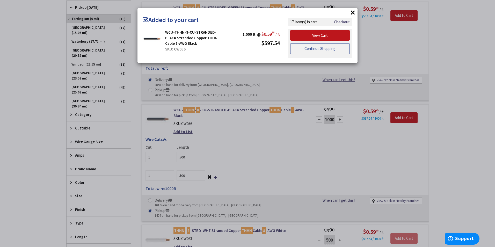
click at [329, 49] on link "Continue Shopping" at bounding box center [319, 48] width 59 height 11
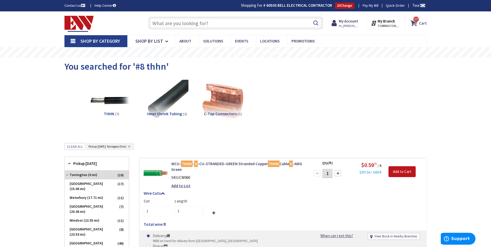
click at [423, 24] on strong "Cart" at bounding box center [423, 22] width 8 height 9
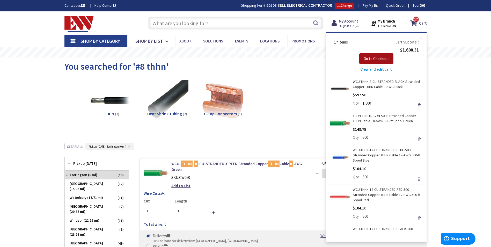
click at [378, 58] on span "Go to Checkout" at bounding box center [375, 58] width 25 height 5
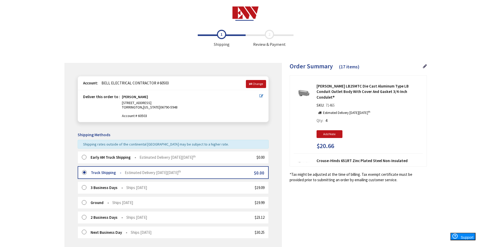
click at [423, 66] on icon at bounding box center [425, 66] width 4 height 5
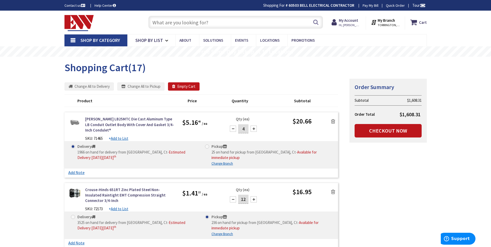
click at [205, 146] on span at bounding box center [207, 146] width 4 height 4
click at [206, 146] on input "Pickup 25 on hand for pickup from [GEOGRAPHIC_DATA], Ct - Available for immedia…" at bounding box center [207, 146] width 3 height 3
radio input "true"
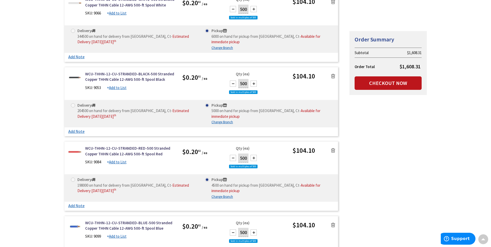
scroll to position [931, 0]
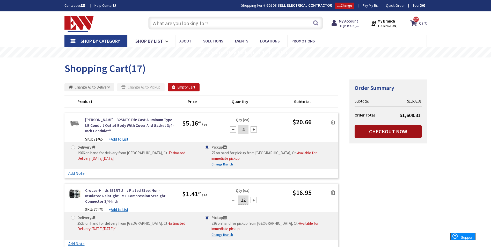
click at [395, 134] on link "Checkout Now" at bounding box center [387, 131] width 67 height 13
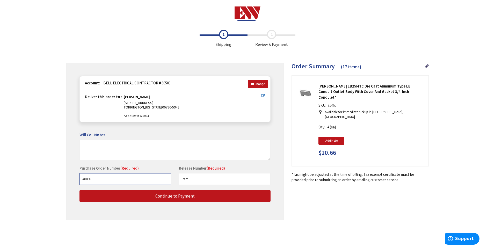
click at [95, 180] on input "40093" at bounding box center [125, 179] width 92 height 12
type input "40098"
click at [196, 176] on input "Ram" at bounding box center [225, 179] width 92 height 12
type input "R"
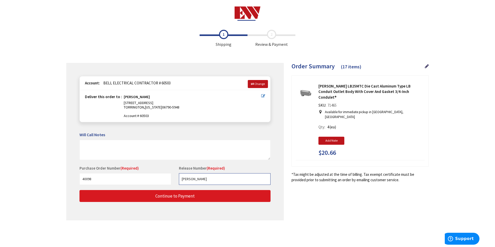
type input "[PERSON_NAME]"
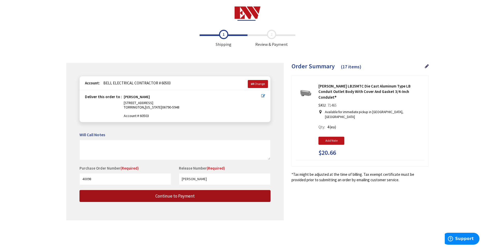
click at [184, 195] on span "Continue to Payment" at bounding box center [174, 196] width 39 height 6
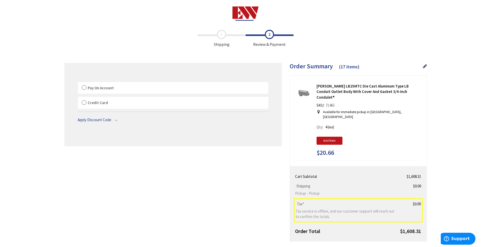
click at [85, 87] on label "Pay On Account" at bounding box center [173, 88] width 190 height 12
click at [78, 83] on input "Pay On Account" at bounding box center [78, 83] width 0 height 0
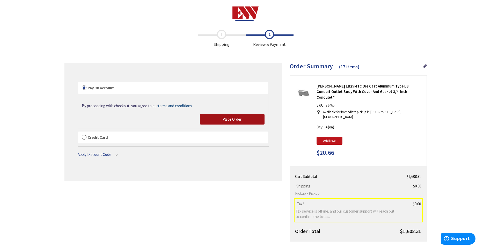
click at [232, 118] on span "Place Order" at bounding box center [231, 119] width 19 height 5
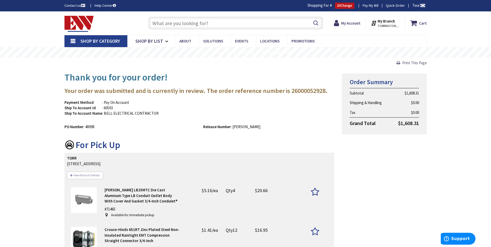
click at [409, 61] on span "Print This Page" at bounding box center [414, 62] width 25 height 5
click at [190, 25] on input "text" at bounding box center [235, 23] width 175 height 13
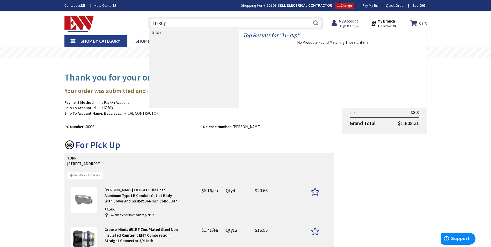
click at [155, 24] on input "l1-30p" at bounding box center [235, 23] width 175 height 13
click at [156, 22] on input "l1-30p" at bounding box center [235, 23] width 175 height 13
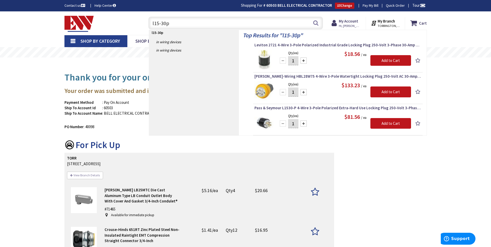
click at [196, 25] on input "l15-30p" at bounding box center [235, 23] width 175 height 13
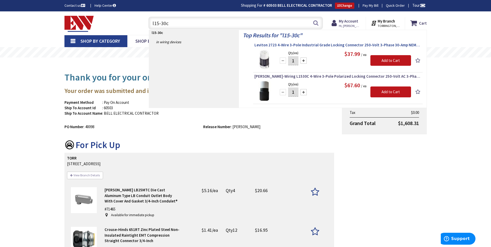
type input "l15-30c"
click at [287, 43] on span "Leviton 2723 4-Wire 3-Pole Industrial Grade Locking Connector 250-Volt 3-Phase …" at bounding box center [337, 44] width 167 height 5
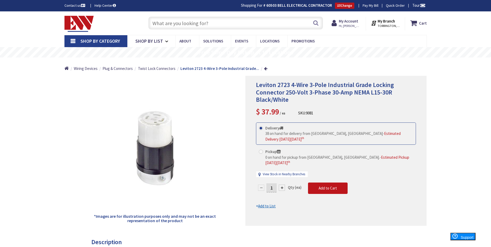
click at [168, 28] on input "text" at bounding box center [235, 23] width 175 height 13
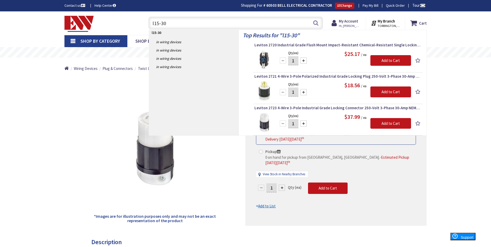
type input "l15-30c"
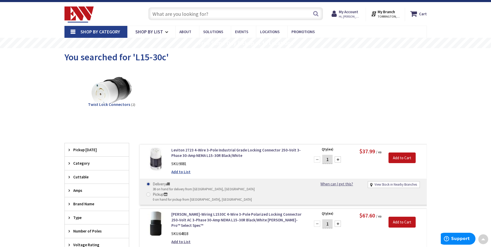
scroll to position [1, 0]
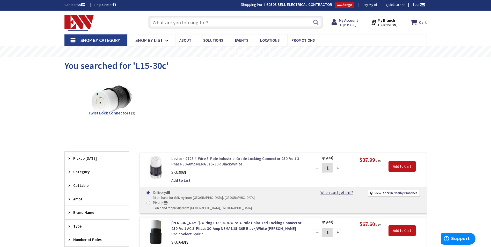
click at [200, 165] on link "Leviton 2723 4-Wire 3-Pole Industrial Grade Locking Connector 250-Volt 3-Phase …" at bounding box center [237, 161] width 132 height 11
click at [187, 26] on input "text" at bounding box center [235, 22] width 175 height 13
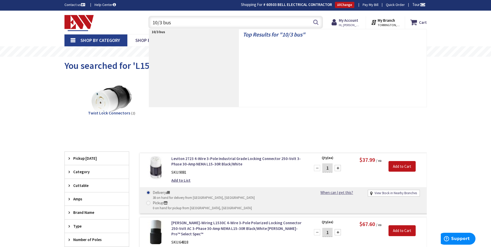
type input "10/3 buss"
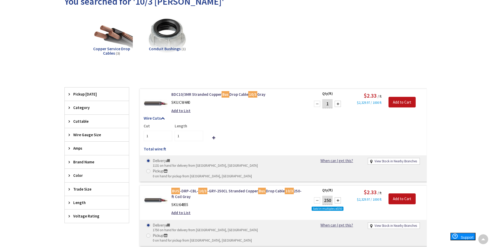
scroll to position [53, 0]
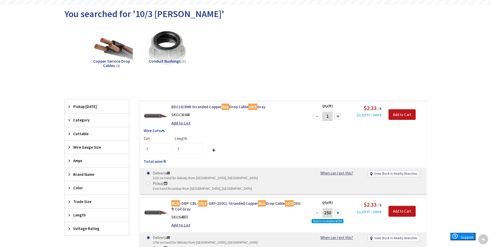
click at [88, 103] on div "Pickup [DATE]" at bounding box center [97, 106] width 64 height 13
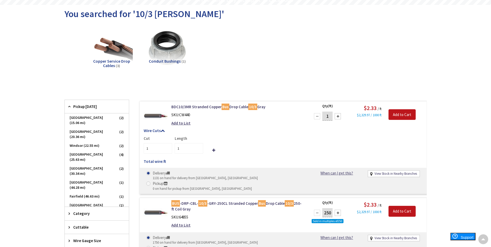
click at [90, 108] on span "Pickup [DATE]" at bounding box center [94, 106] width 42 height 5
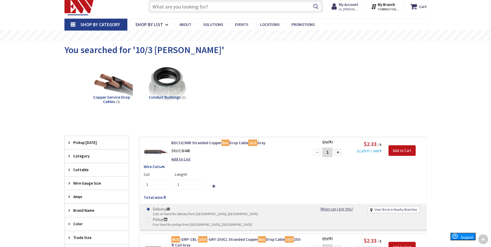
scroll to position [0, 0]
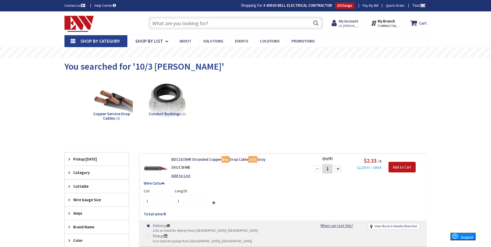
click at [187, 24] on input "text" at bounding box center [235, 23] width 175 height 13
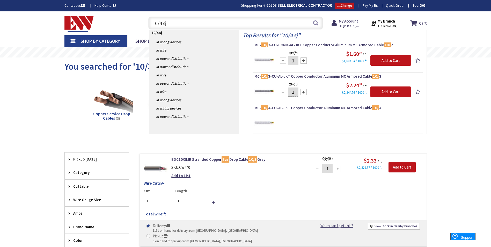
type input "10/4 sjo"
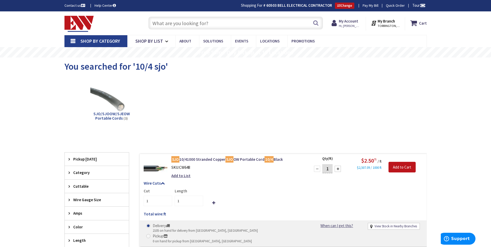
click at [73, 39] on link "Shop By Category" at bounding box center [95, 41] width 63 height 12
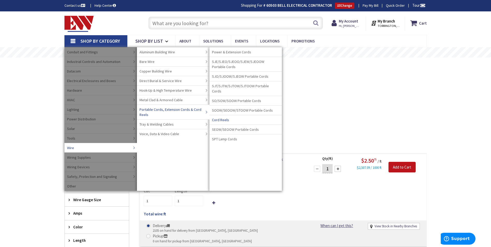
click at [188, 110] on span "Portable Cords, Extension Cords & Cord Reels" at bounding box center [171, 112] width 65 height 10
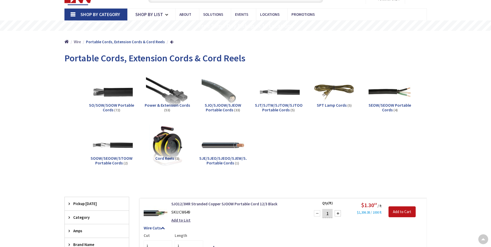
scroll to position [103, 0]
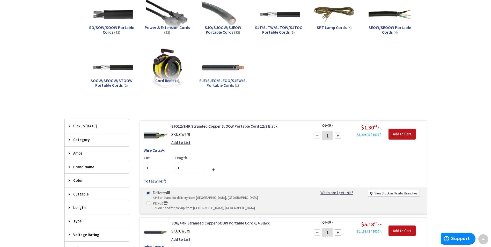
click at [89, 123] on span "Pickup Today" at bounding box center [94, 125] width 42 height 5
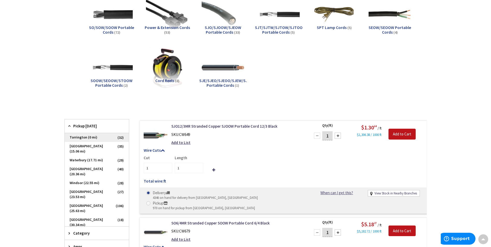
click at [90, 136] on span "Torrington (0 mi)" at bounding box center [97, 137] width 64 height 9
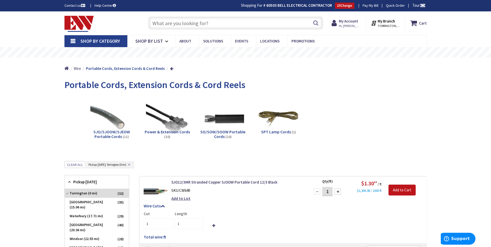
click at [96, 42] on span "Shop By Category" at bounding box center [100, 41] width 40 height 6
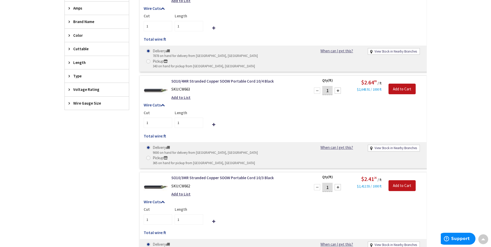
scroll to position [310, 0]
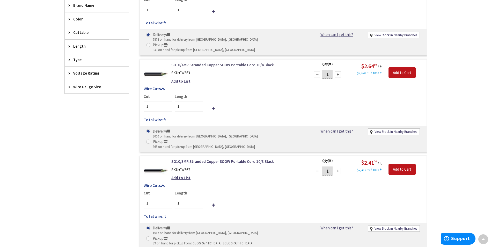
click at [201, 62] on link "SO10/4MR Stranded Copper SOOW Portable Cord 10/4 Black" at bounding box center [237, 64] width 132 height 5
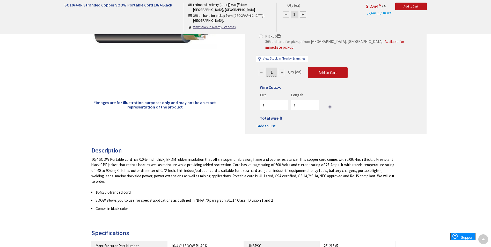
scroll to position [104, 0]
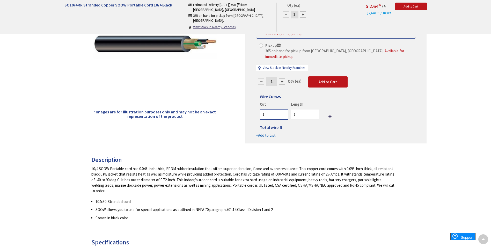
click at [278, 109] on input "1" at bounding box center [274, 114] width 28 height 10
click at [298, 109] on input "1" at bounding box center [305, 114] width 28 height 10
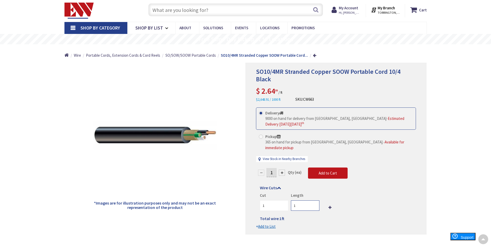
scroll to position [1, 0]
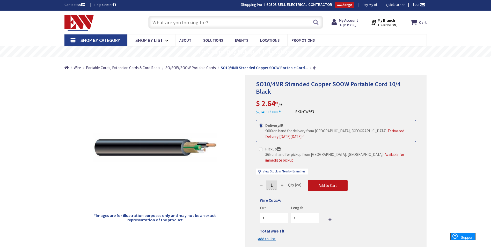
click at [84, 43] on span "Shop By Category" at bounding box center [100, 40] width 40 height 6
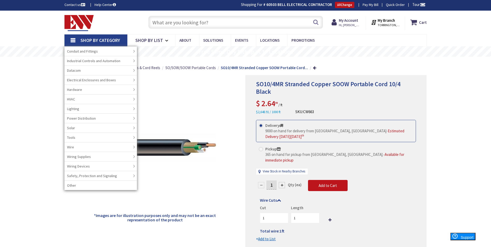
click at [180, 24] on input "text" at bounding box center [235, 22] width 175 height 13
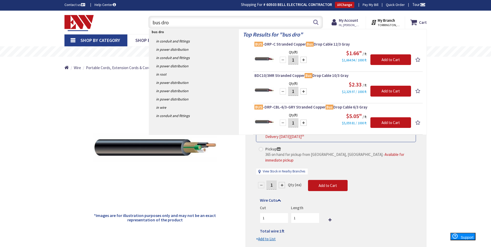
type input "bus drop"
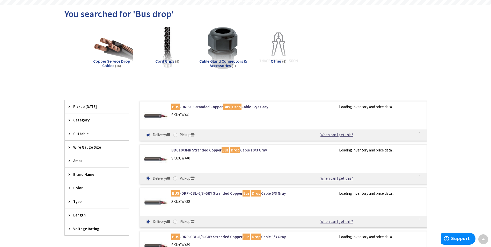
click at [88, 106] on span "Pickup [DATE]" at bounding box center [94, 106] width 42 height 5
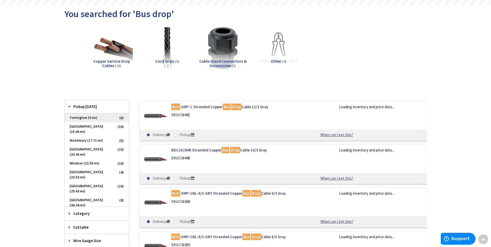
scroll to position [53, 0]
click at [84, 119] on span "Torrington (0 mi)" at bounding box center [97, 117] width 64 height 9
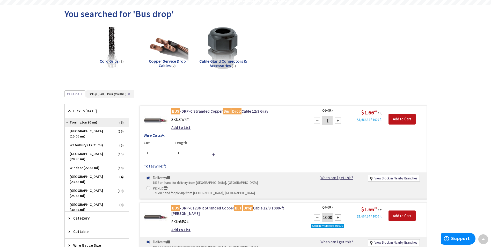
scroll to position [1, 0]
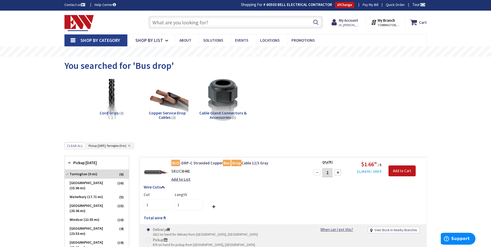
click at [95, 40] on span "Shop By Category" at bounding box center [100, 40] width 40 height 6
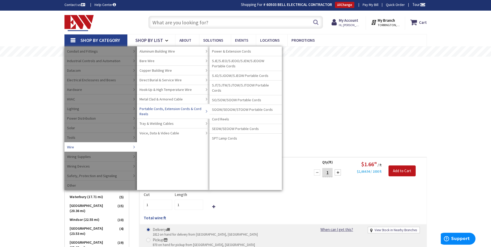
click at [192, 107] on span "Portable Cords, Extension Cords & Cord Reels" at bounding box center [171, 111] width 65 height 10
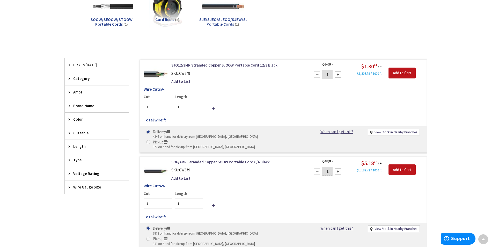
scroll to position [156, 0]
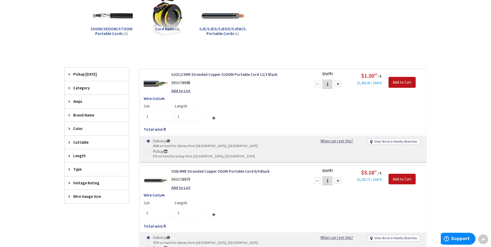
click at [95, 73] on span "Pickup Today" at bounding box center [94, 73] width 42 height 5
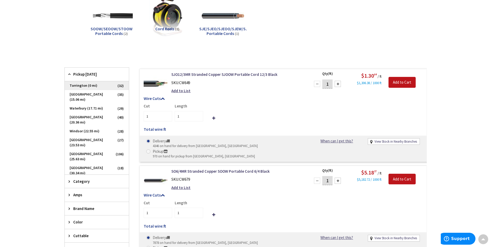
click at [89, 85] on span "Torrington (0 mi)" at bounding box center [97, 85] width 64 height 9
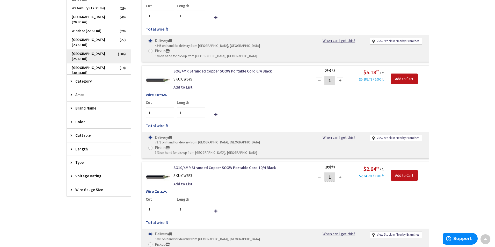
scroll to position [259, 0]
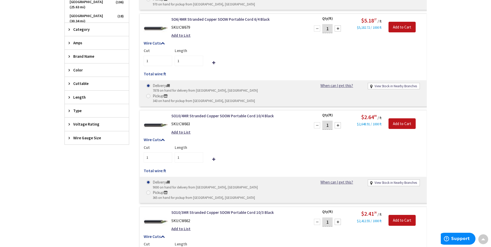
drag, startPoint x: 182, startPoint y: 131, endPoint x: 182, endPoint y: 137, distance: 5.2
click at [182, 145] on div "Length 1" at bounding box center [187, 154] width 31 height 18
click at [183, 152] on input "1" at bounding box center [189, 157] width 28 height 10
type input "25"
click at [221, 190] on label "Pickup 365 on hand for pickup from Torrington, CT" at bounding box center [200, 195] width 109 height 10
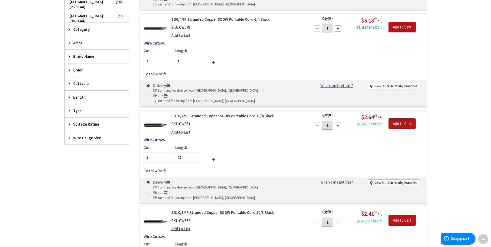
click at [151, 191] on input "Pickup 365 on hand for pickup from Torrington, CT" at bounding box center [148, 192] width 3 height 3
radio input "true"
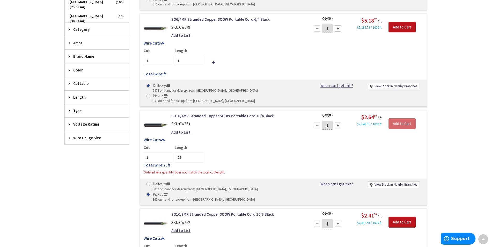
click at [326, 121] on input "1" at bounding box center [327, 125] width 10 height 9
type input "25"
click at [277, 137] on div "Wire Cuts Cut 1 Length 25 Total wire: 25 ft Ordered wire quantity does not matc…" at bounding box center [283, 157] width 287 height 40
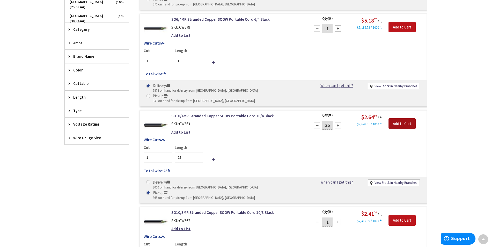
click at [409, 118] on input "Add to Cart" at bounding box center [401, 123] width 27 height 11
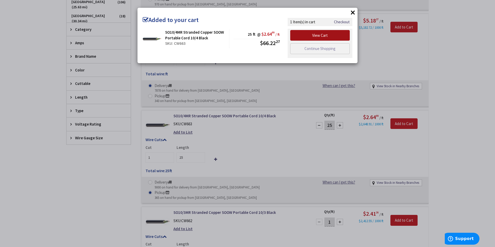
click at [305, 37] on link "View Cart" at bounding box center [319, 35] width 59 height 11
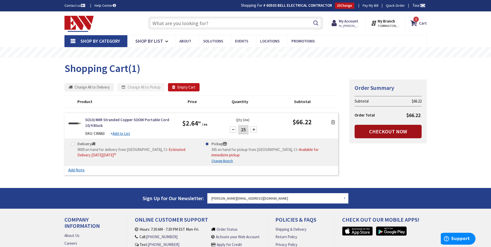
click at [366, 135] on link "Checkout Now" at bounding box center [387, 131] width 67 height 13
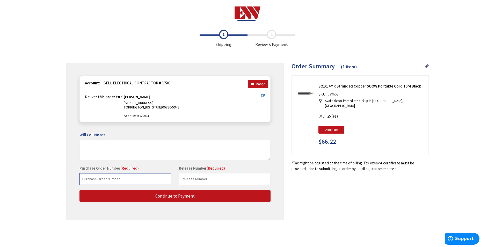
click at [114, 178] on input "text" at bounding box center [125, 179] width 92 height 12
type input "40099"
click at [194, 175] on input "text" at bounding box center [225, 179] width 92 height 12
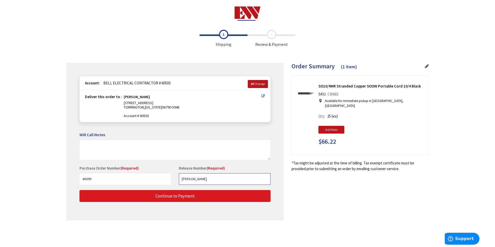
type input "Hutzler"
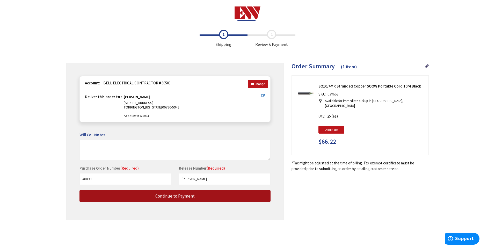
click at [177, 197] on span "Continue to Payment" at bounding box center [174, 196] width 39 height 6
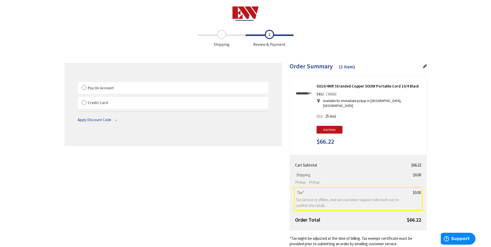
click at [82, 88] on label "Pay On Account" at bounding box center [173, 88] width 190 height 12
click at [78, 83] on input "Pay On Account" at bounding box center [78, 83] width 0 height 0
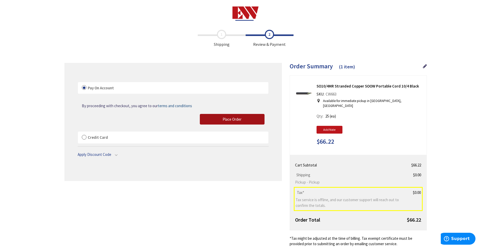
drag, startPoint x: 216, startPoint y: 116, endPoint x: 231, endPoint y: 123, distance: 16.2
click at [216, 116] on button "Place Order" at bounding box center [232, 119] width 65 height 11
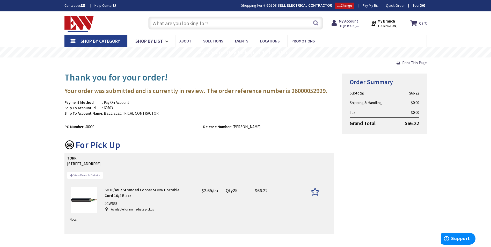
click at [424, 64] on span "Print This Page" at bounding box center [414, 62] width 25 height 5
